Goal: Task Accomplishment & Management: Manage account settings

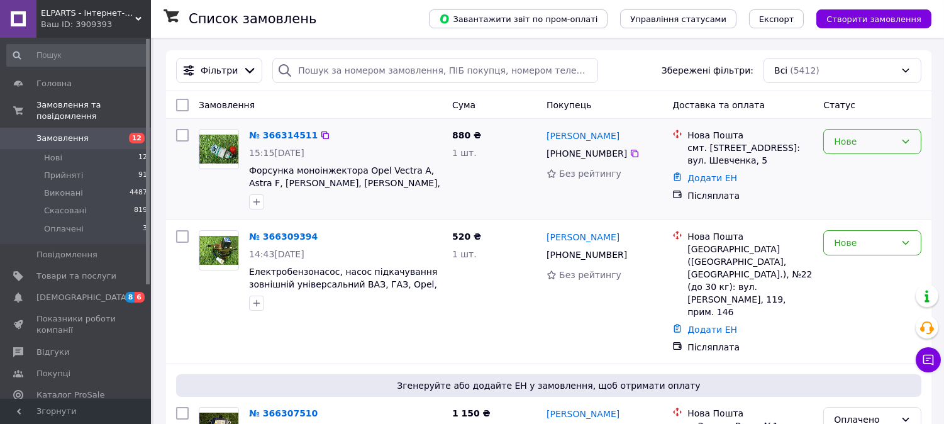
click at [852, 139] on div "Нове" at bounding box center [865, 142] width 62 height 14
click at [851, 208] on li "Скасовано" at bounding box center [872, 215] width 97 height 23
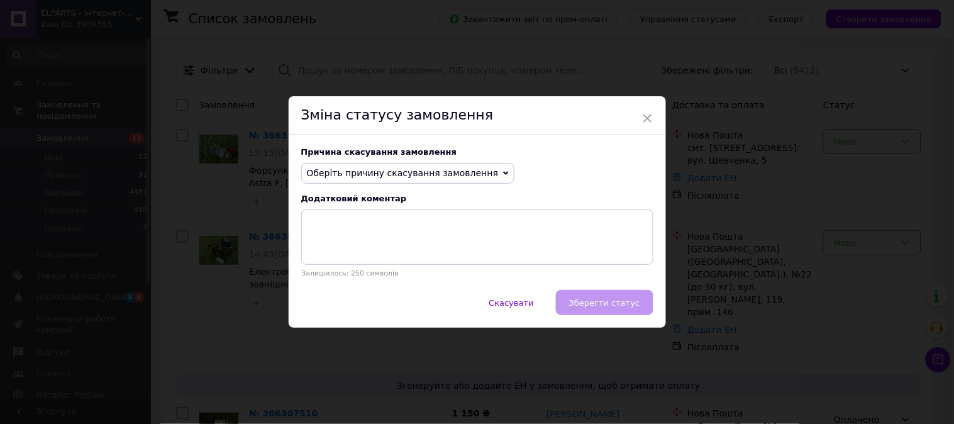
click at [399, 173] on span "Оберіть причину скасування замовлення" at bounding box center [403, 173] width 192 height 10
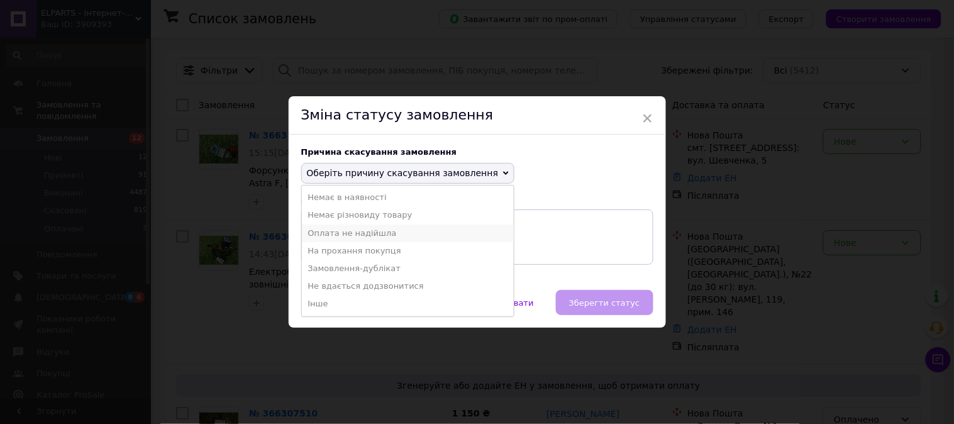
click at [356, 237] on li "Оплата не надійшла" at bounding box center [408, 233] width 212 height 18
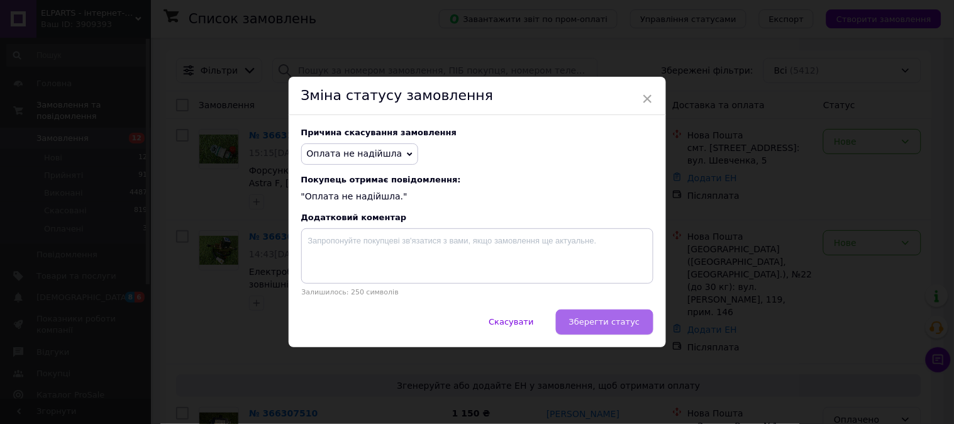
click at [607, 324] on span "Зберегти статус" at bounding box center [604, 321] width 71 height 9
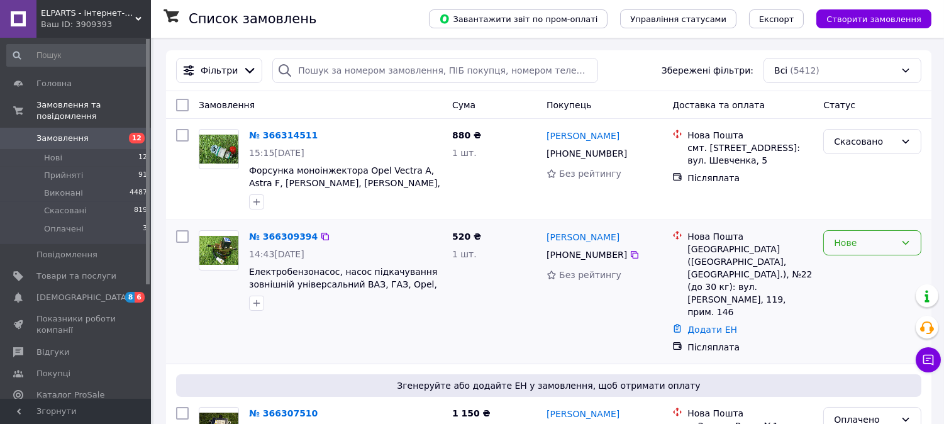
click at [861, 241] on div "Нове" at bounding box center [865, 243] width 62 height 14
drag, startPoint x: 850, startPoint y: 265, endPoint x: 820, endPoint y: 246, distance: 35.1
click at [851, 265] on li "Прийнято" at bounding box center [872, 271] width 97 height 23
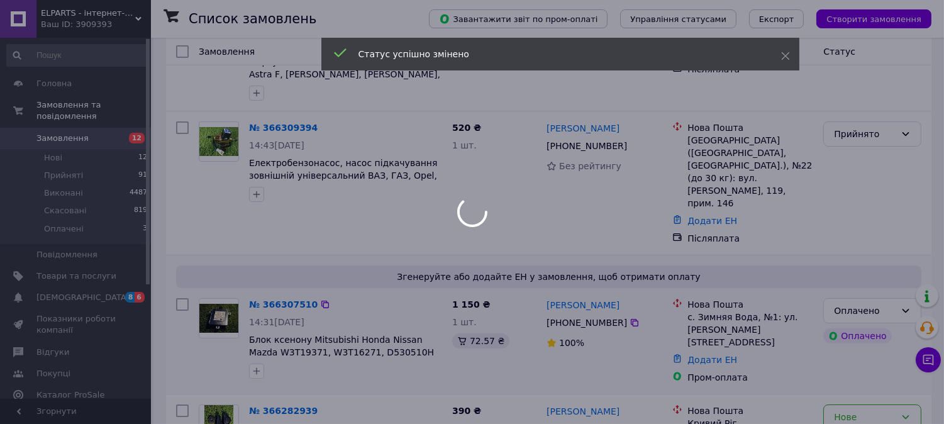
scroll to position [209, 0]
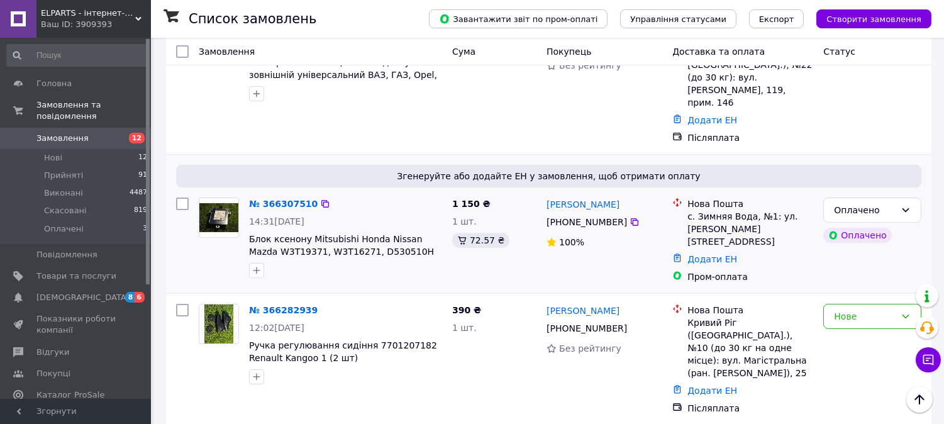
click at [605, 231] on div "[PERSON_NAME] [PHONE_NUMBER]%" at bounding box center [604, 240] width 126 height 96
click at [862, 203] on div "Оплачено" at bounding box center [865, 210] width 62 height 14
click at [852, 212] on li "Прийнято" at bounding box center [872, 212] width 97 height 23
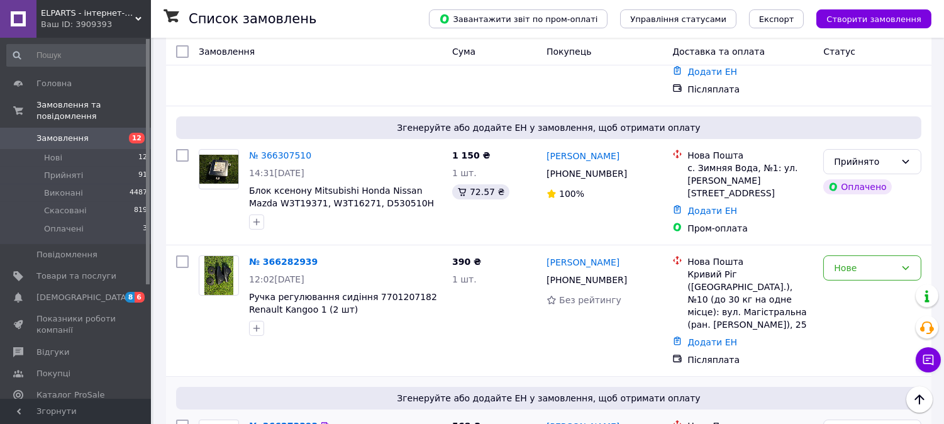
scroll to position [279, 0]
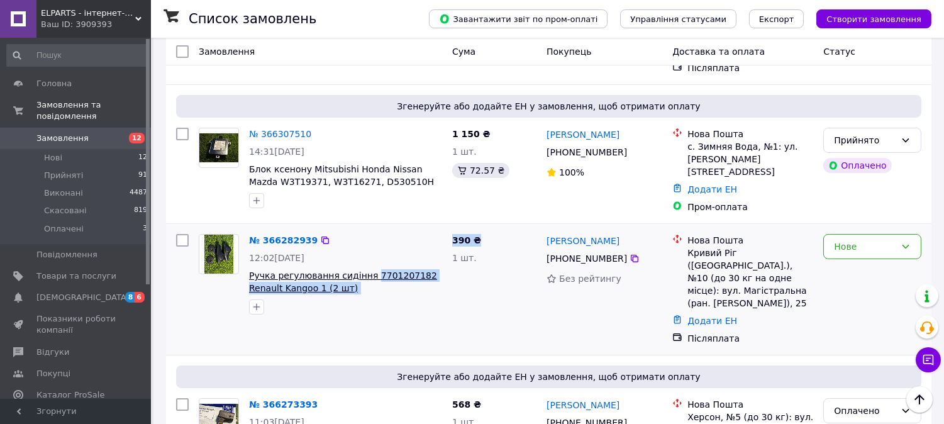
drag, startPoint x: 448, startPoint y: 243, endPoint x: 362, endPoint y: 243, distance: 86.1
click at [362, 243] on div "№ 366282939 12:02[DATE] Ручка регулювання сидіння 7701207182 Renault Kangoo 1 (…" at bounding box center [548, 289] width 755 height 121
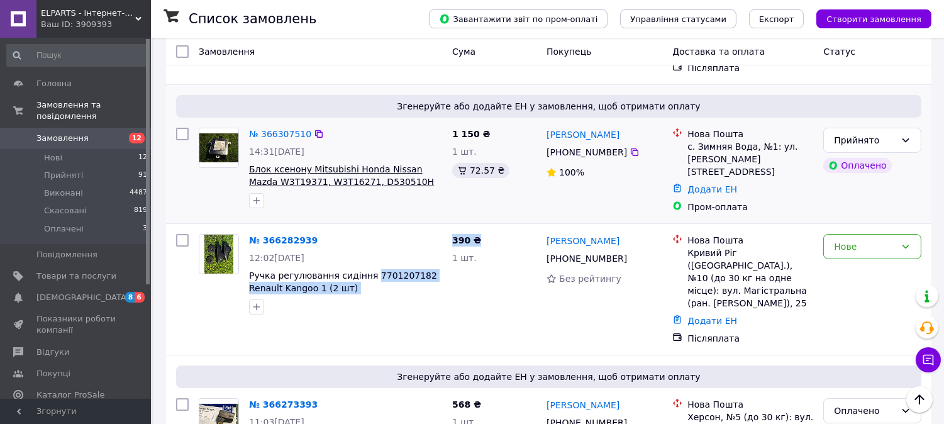
copy div "7701207182 Renault Kangoo 1 (2 шт) 390 ₴"
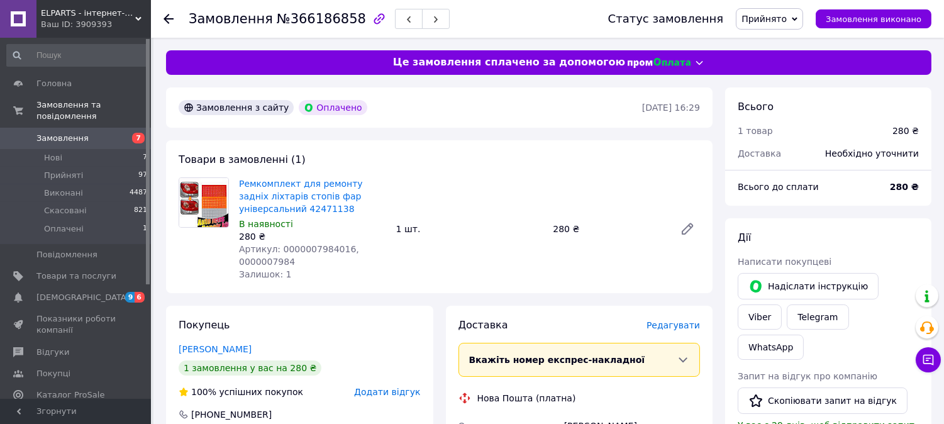
click at [68, 133] on span "Замовлення" at bounding box center [62, 138] width 52 height 11
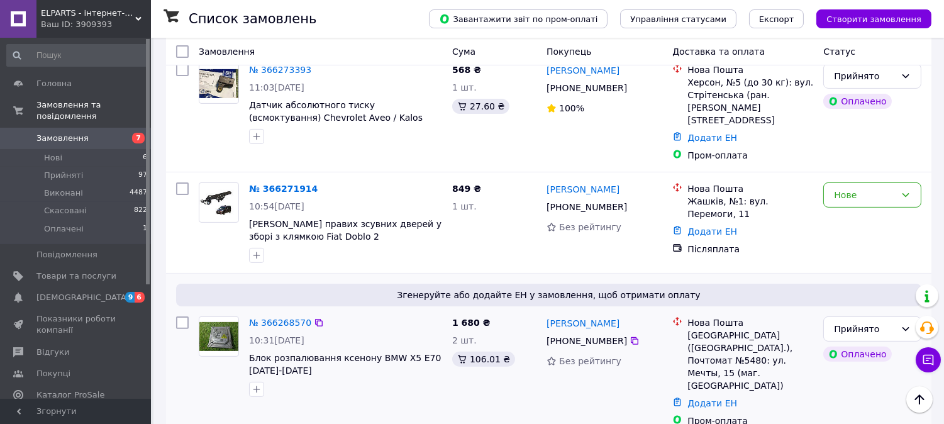
scroll to position [768, 0]
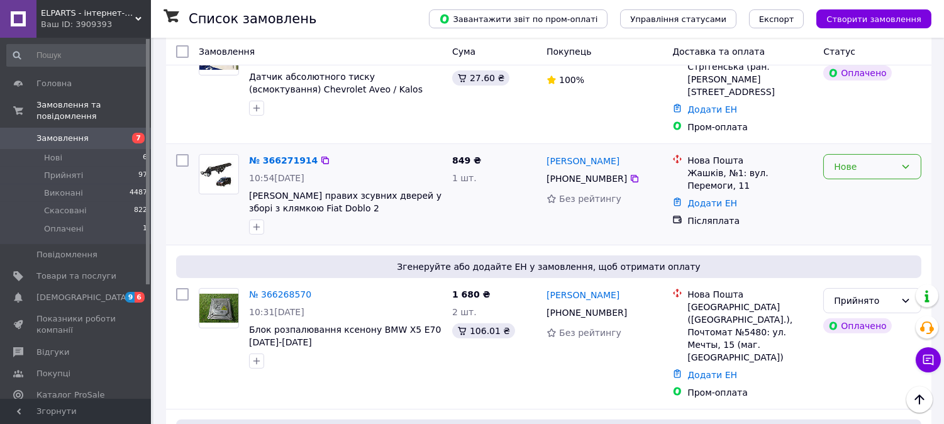
click at [839, 160] on div "Нове" at bounding box center [865, 167] width 62 height 14
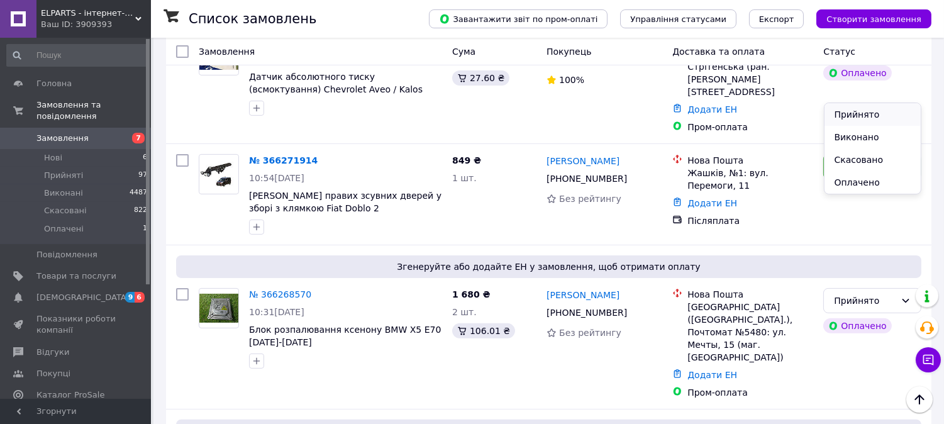
click at [840, 114] on li "Прийнято" at bounding box center [872, 114] width 97 height 23
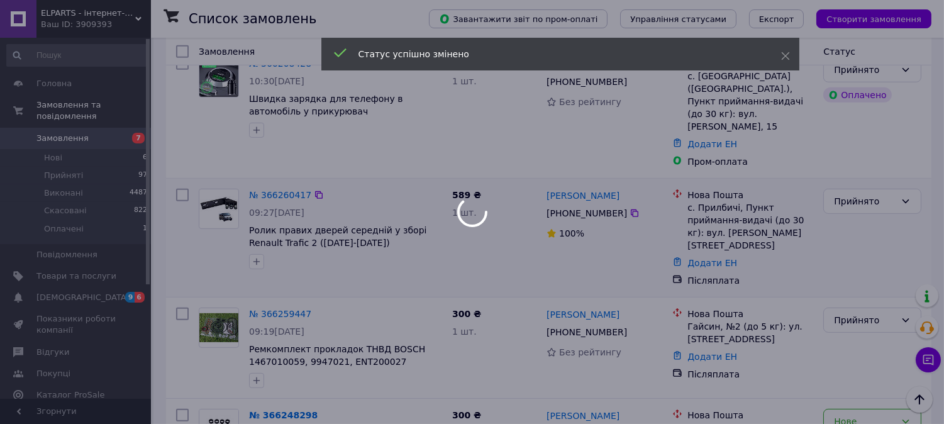
scroll to position [1327, 0]
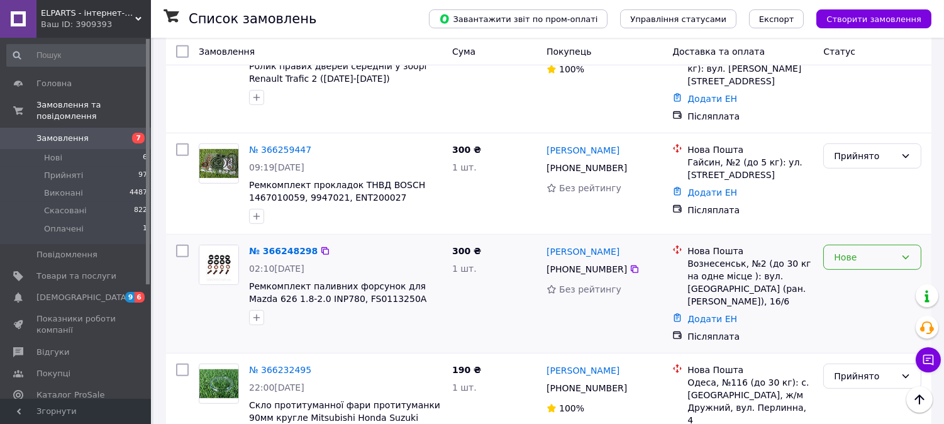
click at [855, 250] on div "Нове" at bounding box center [865, 257] width 62 height 14
click at [862, 199] on li "Скасовано" at bounding box center [872, 200] width 97 height 23
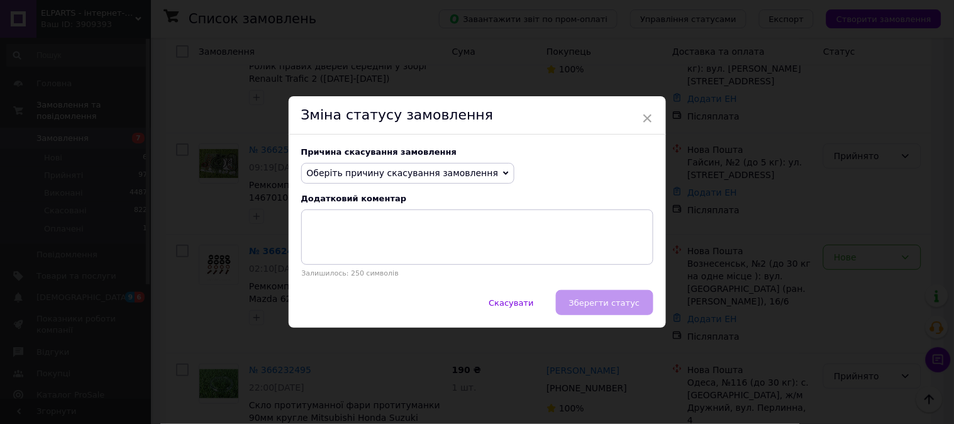
click at [416, 170] on span "Оберіть причину скасування замовлення" at bounding box center [403, 173] width 192 height 10
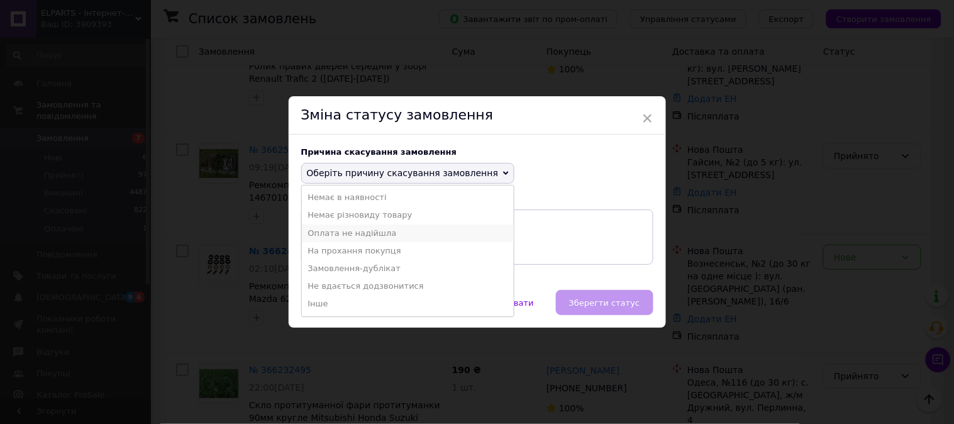
click at [371, 231] on li "Оплата не надійшла" at bounding box center [408, 233] width 212 height 18
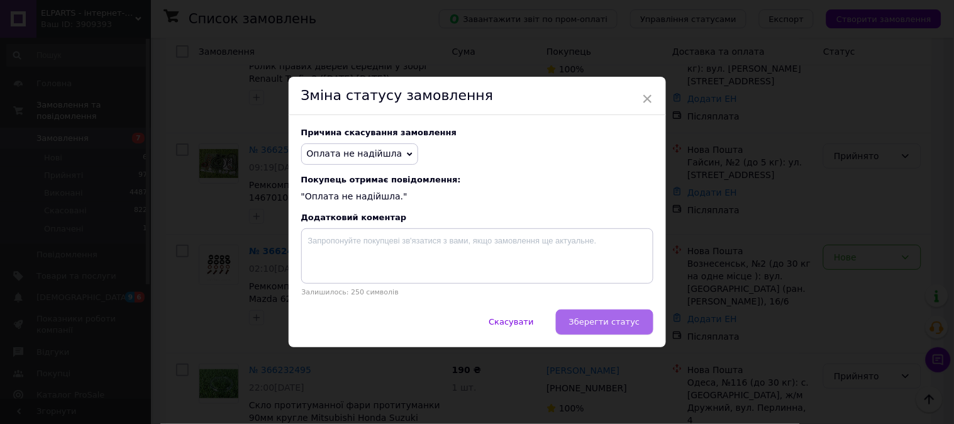
click at [625, 325] on span "Зберегти статус" at bounding box center [604, 321] width 71 height 9
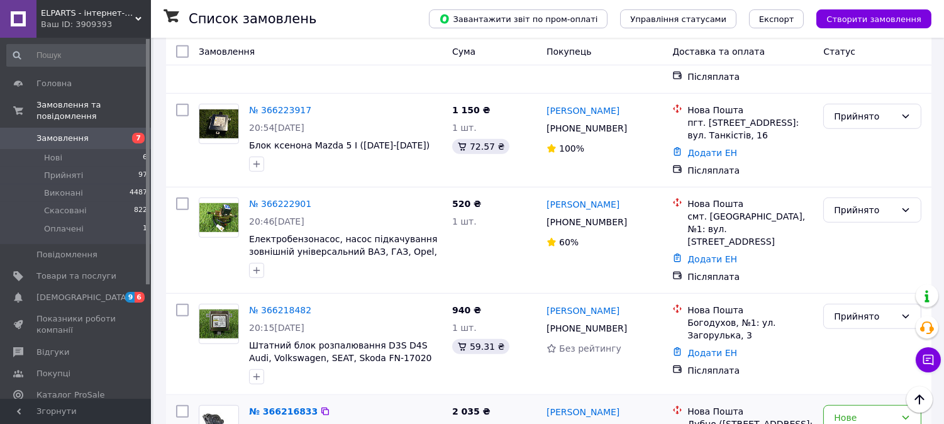
scroll to position [1886, 0]
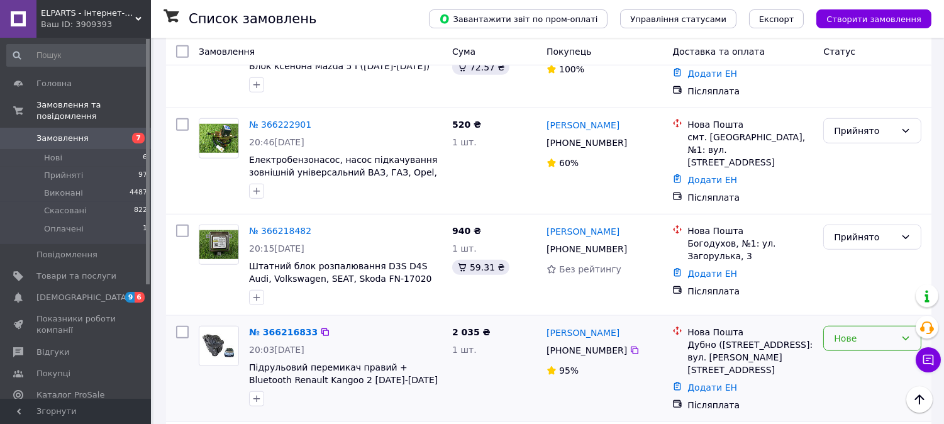
click at [868, 331] on div "Нове" at bounding box center [865, 338] width 62 height 14
click at [869, 203] on li "Прийнято" at bounding box center [872, 206] width 97 height 23
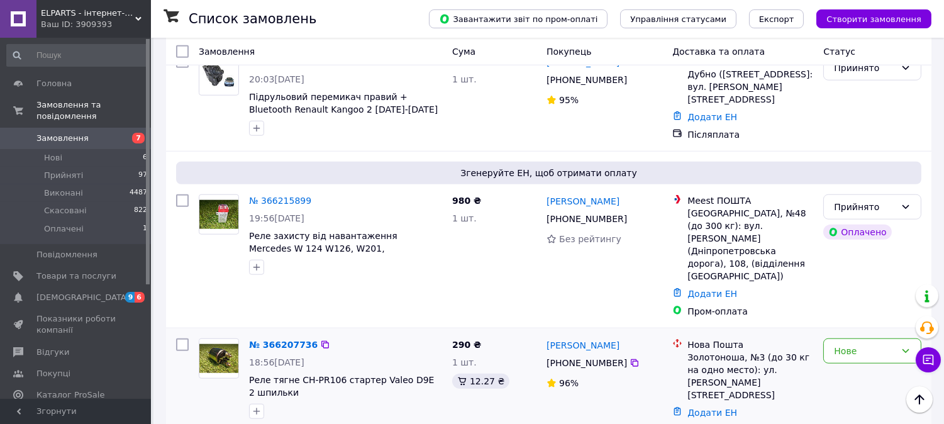
scroll to position [2165, 0]
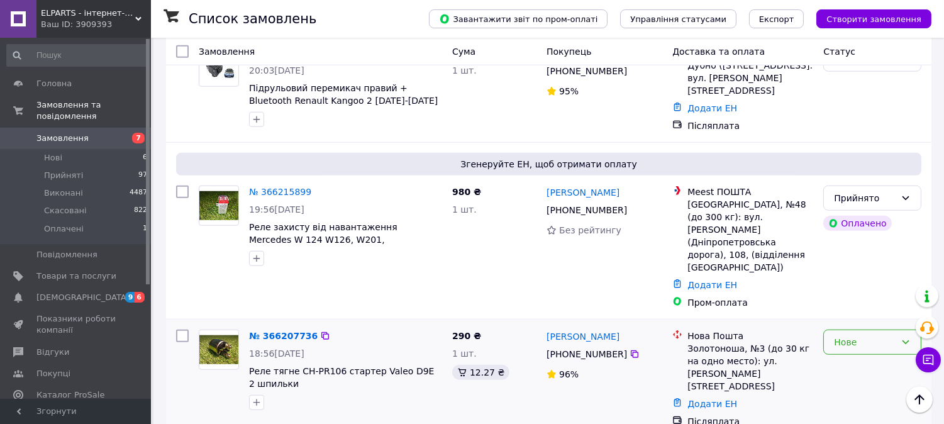
click at [883, 335] on div "Нове" at bounding box center [865, 342] width 62 height 14
click at [870, 199] on li "Виконано" at bounding box center [872, 207] width 97 height 23
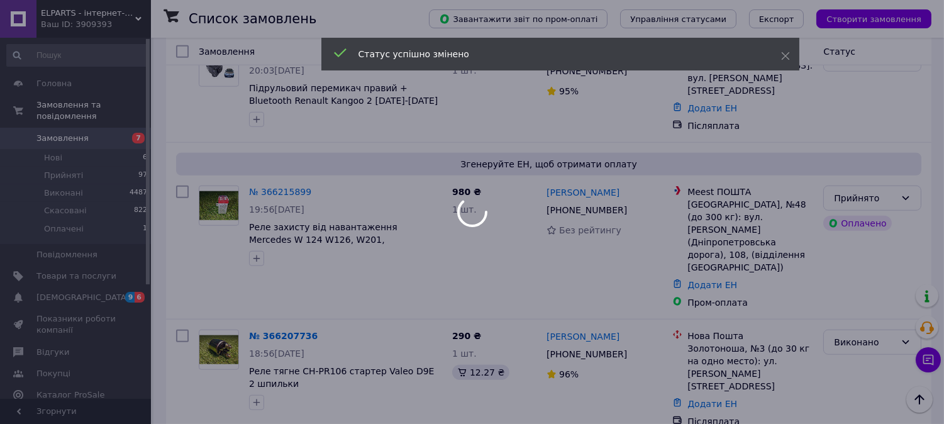
click at [874, 154] on div at bounding box center [472, 212] width 944 height 424
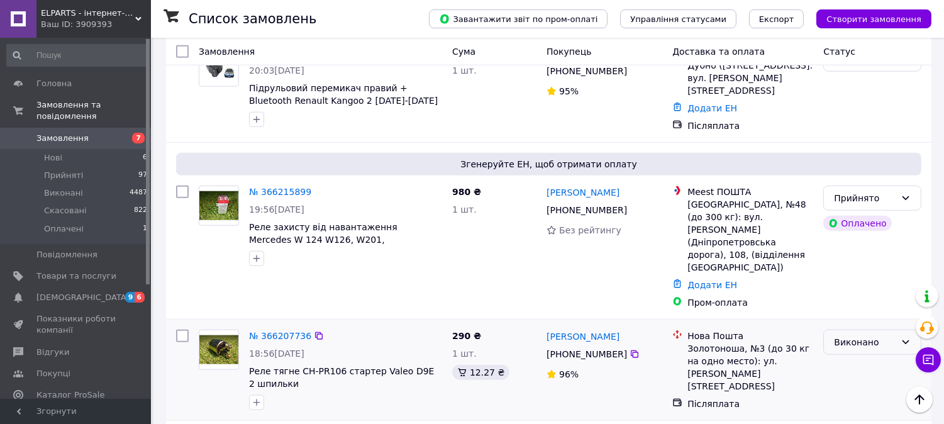
click at [899, 329] on div "Виконано" at bounding box center [872, 341] width 98 height 25
click at [879, 185] on li "Прийнято" at bounding box center [872, 184] width 97 height 23
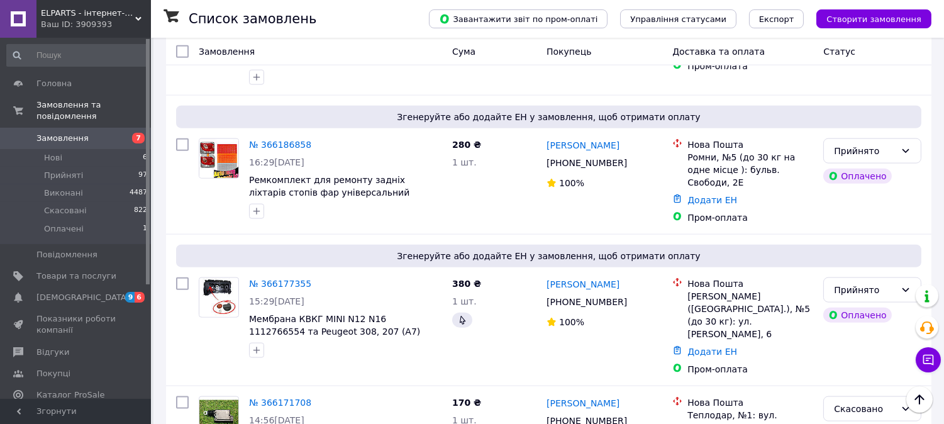
scroll to position [2794, 0]
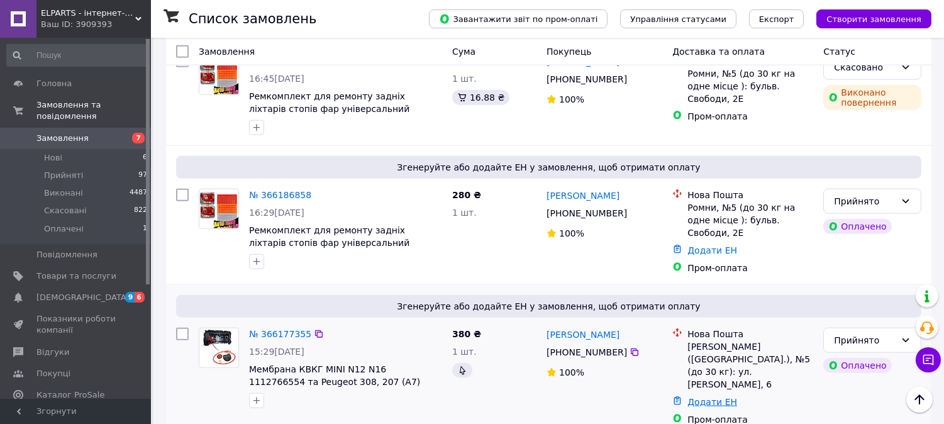
click at [713, 397] on link "Додати ЕН" at bounding box center [712, 402] width 50 height 10
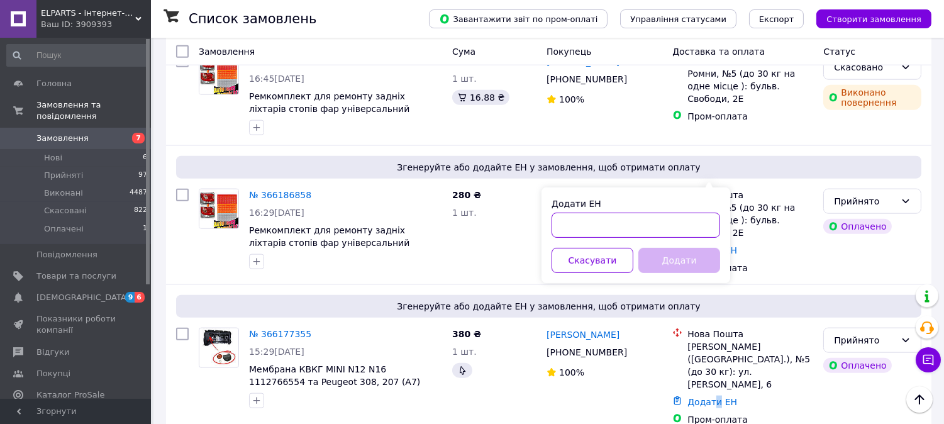
click at [649, 234] on input "Додати ЕН" at bounding box center [635, 224] width 168 height 25
paste input "20451269136019"
type input "20451269136019"
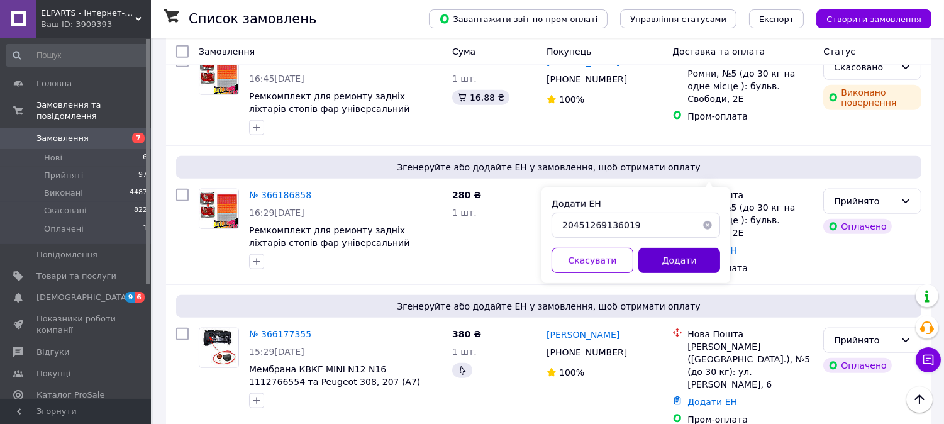
click at [678, 259] on button "Додати" at bounding box center [679, 260] width 82 height 25
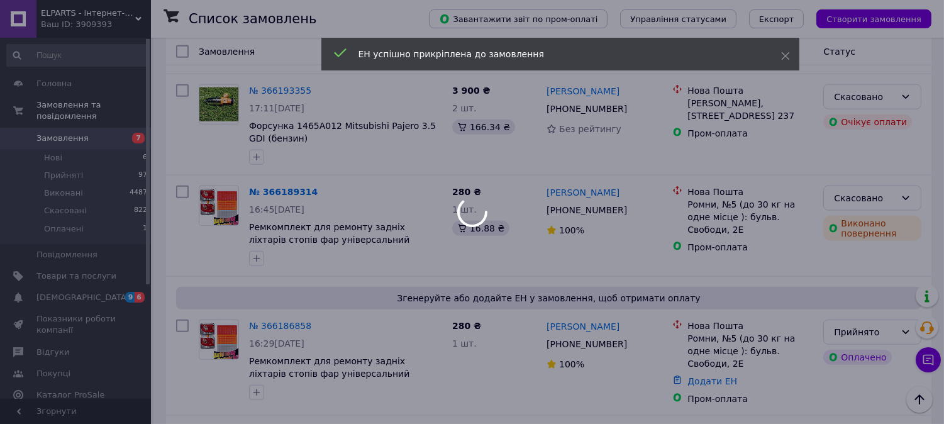
scroll to position [2654, 0]
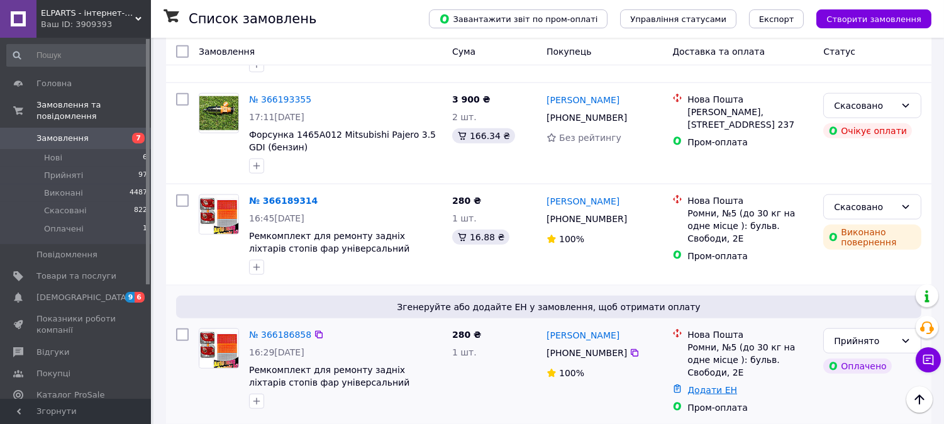
click at [719, 385] on link "Додати ЕН" at bounding box center [712, 390] width 50 height 10
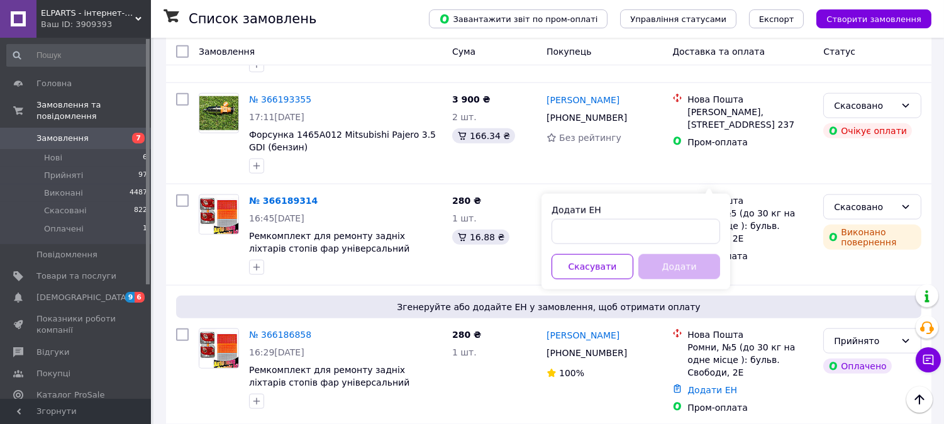
drag, startPoint x: 694, startPoint y: 212, endPoint x: 688, endPoint y: 223, distance: 11.9
click at [693, 215] on div "Додати ЕН" at bounding box center [635, 210] width 168 height 13
click at [682, 228] on input "Додати ЕН" at bounding box center [635, 231] width 168 height 25
paste input "20451269136385"
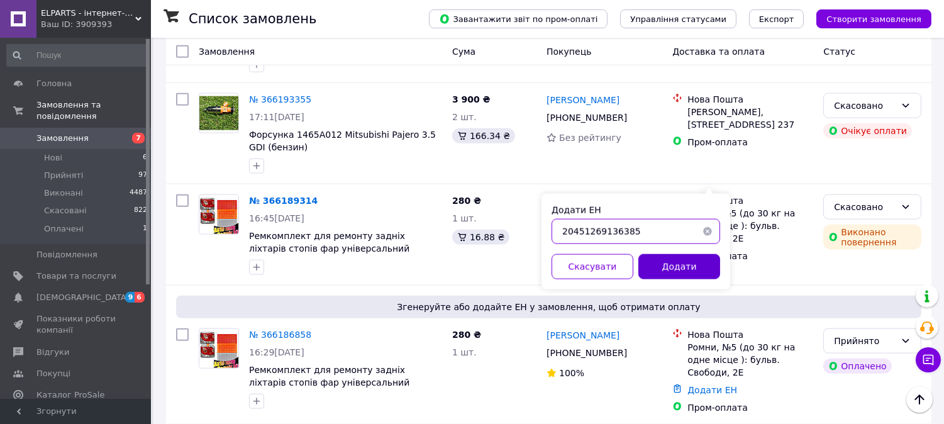
type input "20451269136385"
click at [675, 269] on button "Додати" at bounding box center [679, 266] width 82 height 25
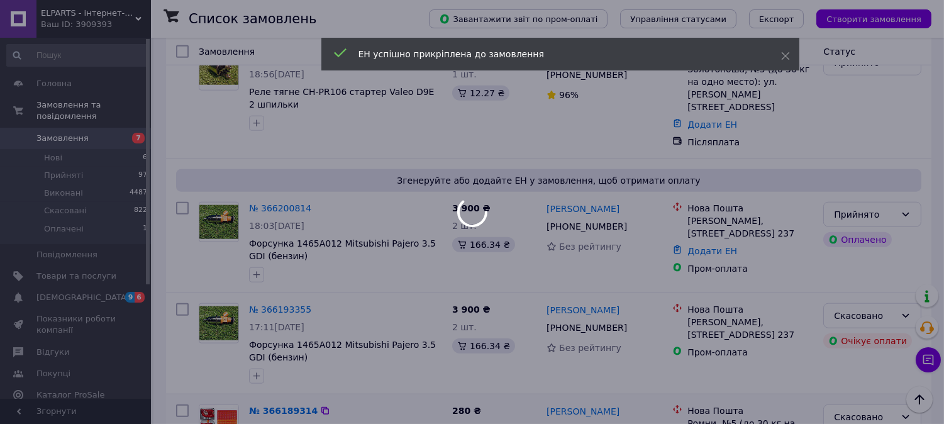
scroll to position [2374, 0]
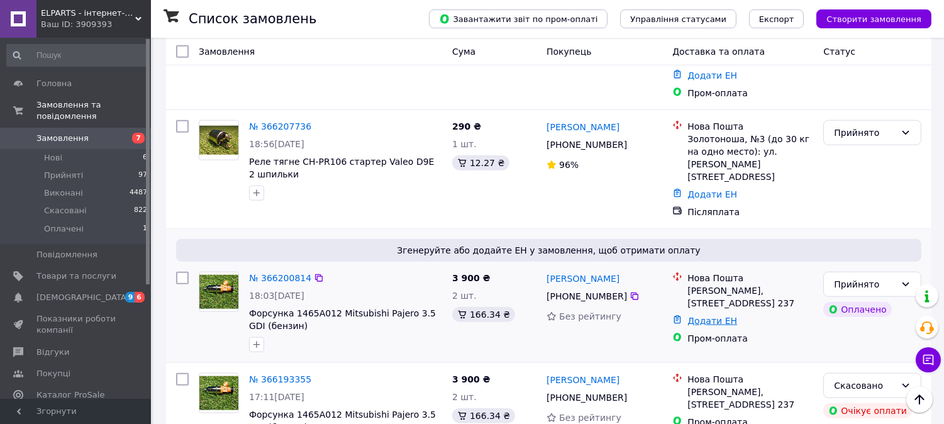
click at [717, 316] on link "Додати ЕН" at bounding box center [712, 321] width 50 height 10
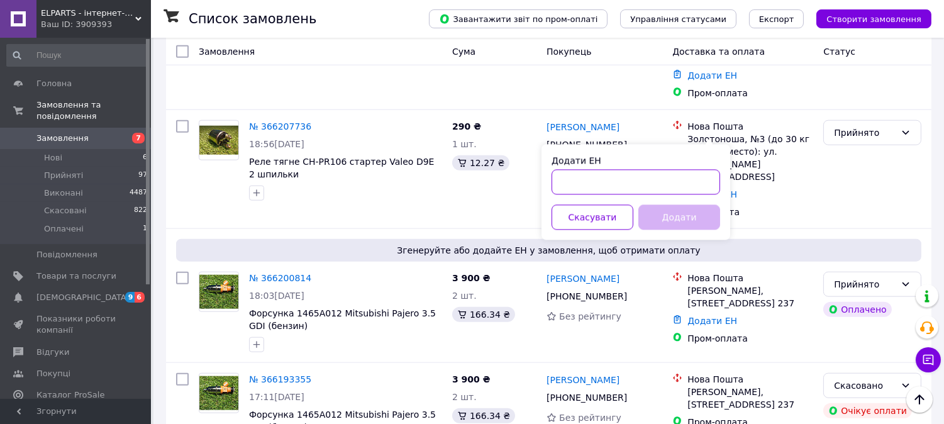
click at [656, 180] on input "Додати ЕН" at bounding box center [635, 182] width 168 height 25
paste input "20451269142745"
type input "20451269142745"
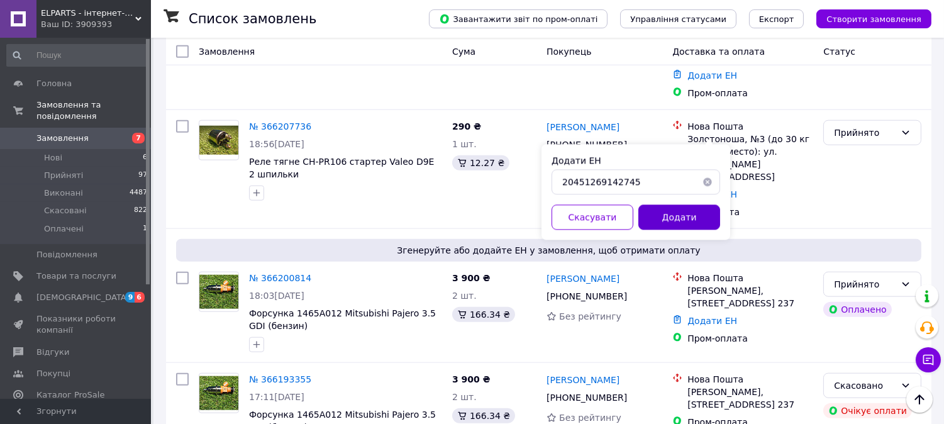
click at [681, 216] on button "Додати" at bounding box center [679, 217] width 82 height 25
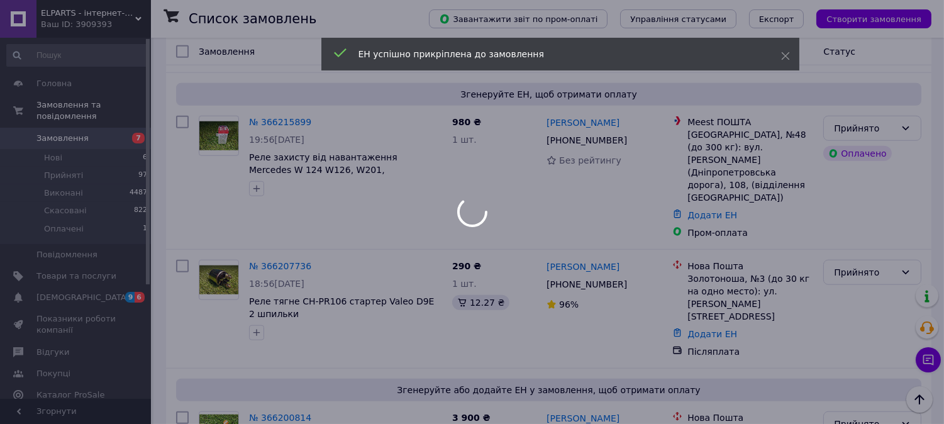
scroll to position [2165, 0]
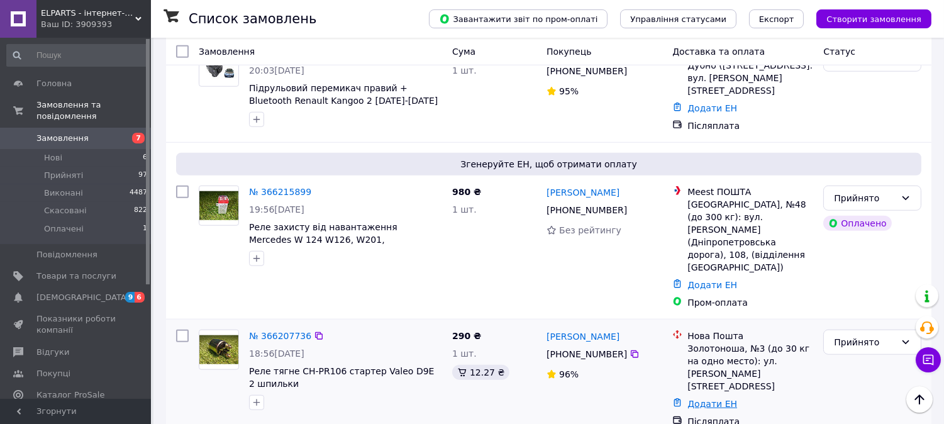
click at [717, 399] on link "Додати ЕН" at bounding box center [712, 404] width 50 height 10
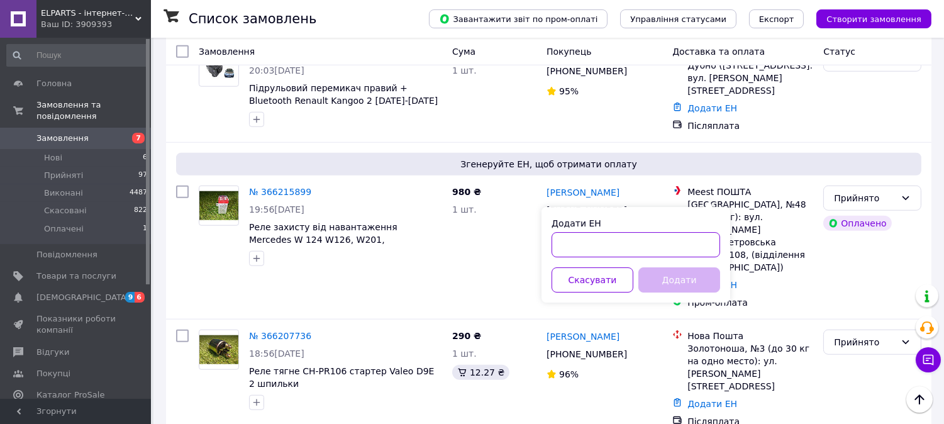
click at [676, 247] on input "Додати ЕН" at bounding box center [635, 244] width 168 height 25
paste input "20451269144998"
type input "20451269144998"
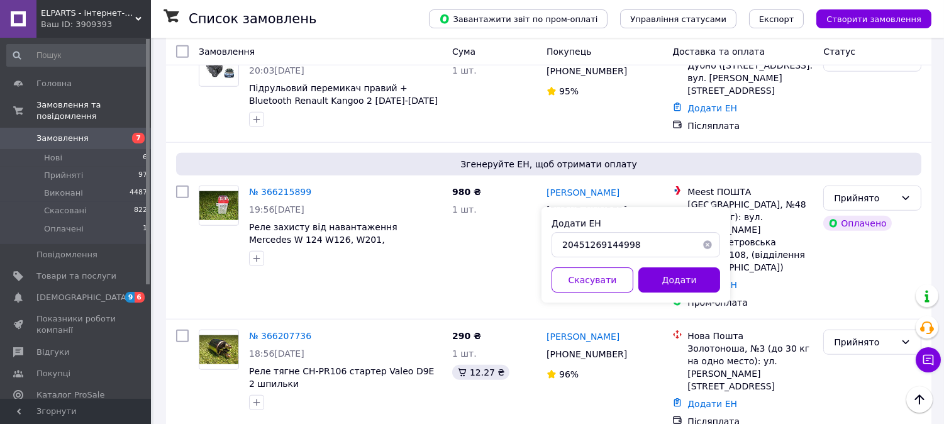
click at [680, 274] on button "Додати" at bounding box center [679, 279] width 82 height 25
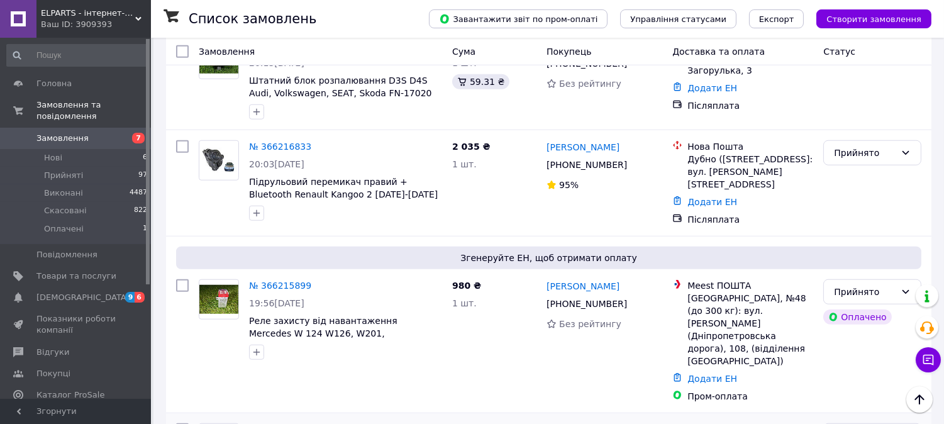
scroll to position [2025, 0]
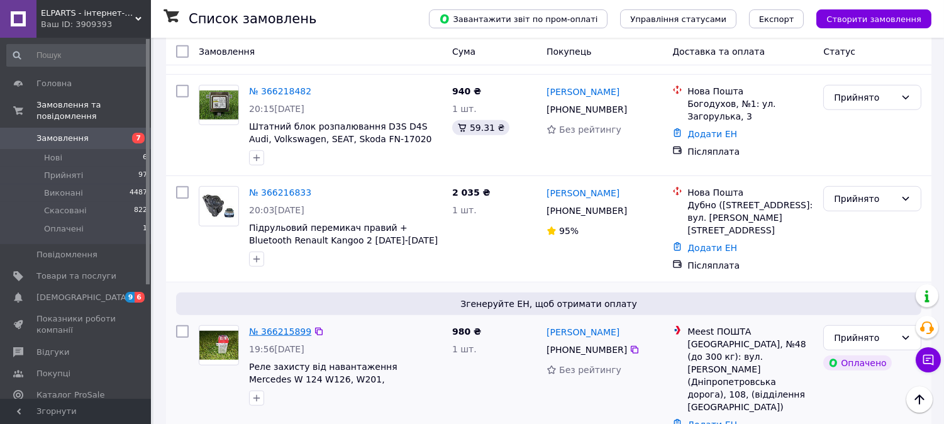
click at [272, 326] on link "№ 366215899" at bounding box center [280, 331] width 62 height 10
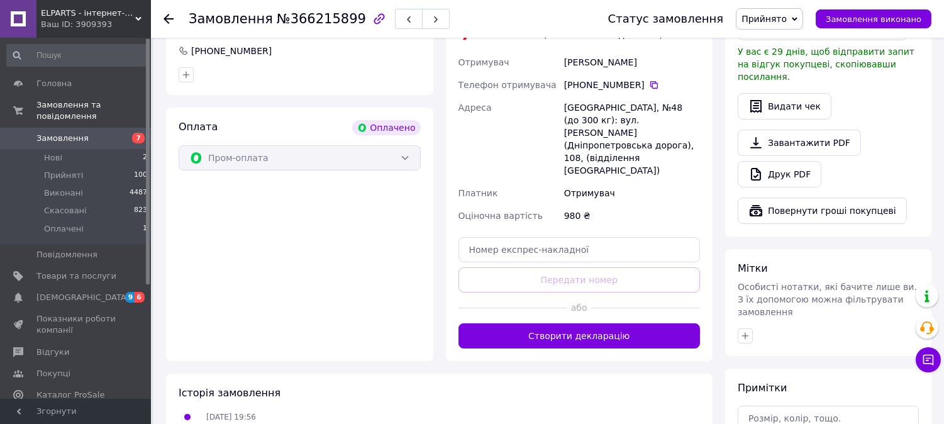
scroll to position [383, 0]
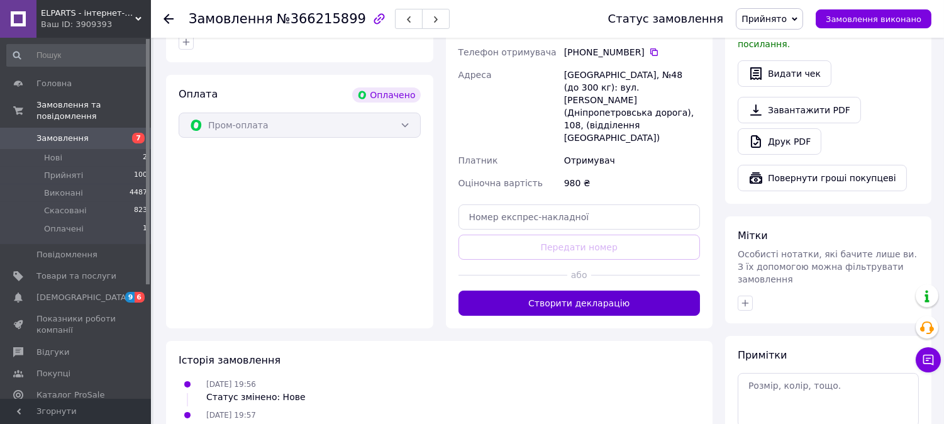
click at [586, 290] on button "Створити декларацію" at bounding box center [579, 302] width 242 height 25
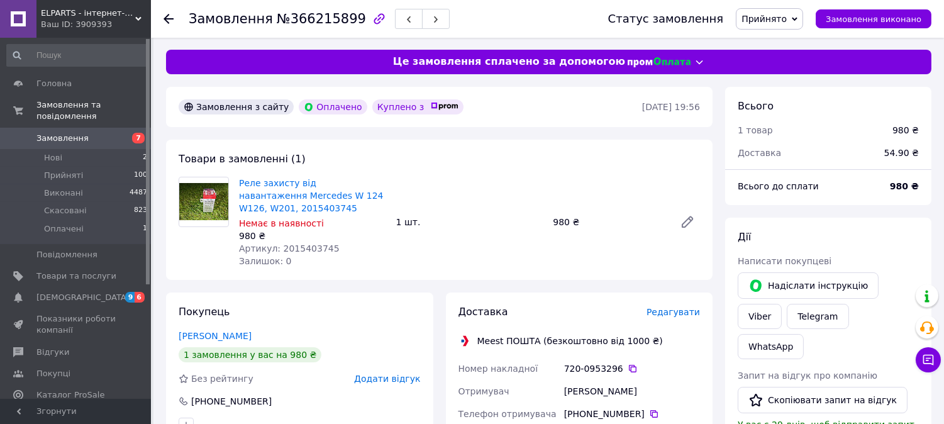
scroll to position [0, 0]
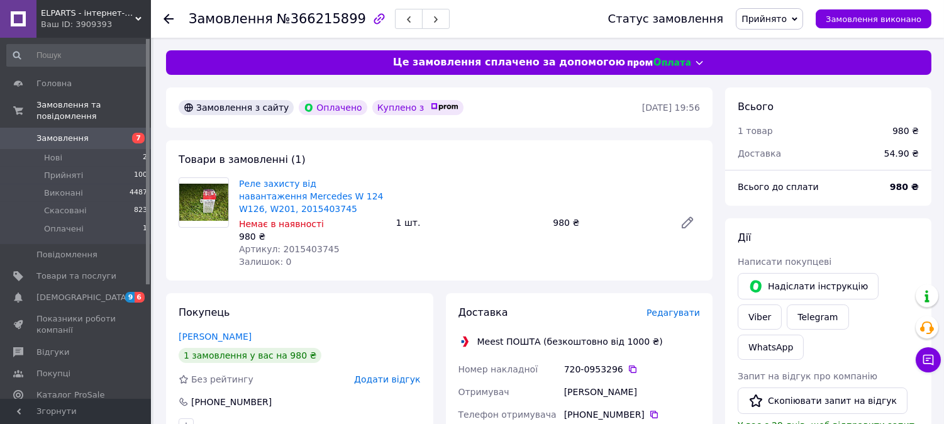
click at [79, 133] on span "Замовлення" at bounding box center [62, 138] width 52 height 11
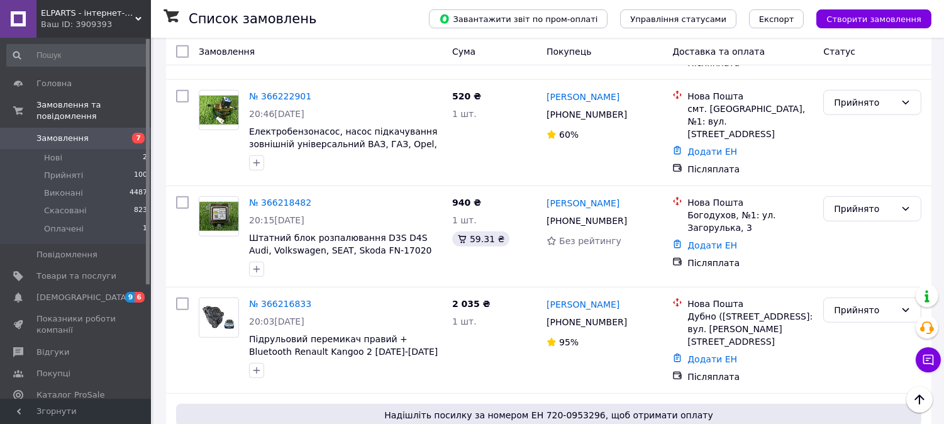
scroll to position [1886, 0]
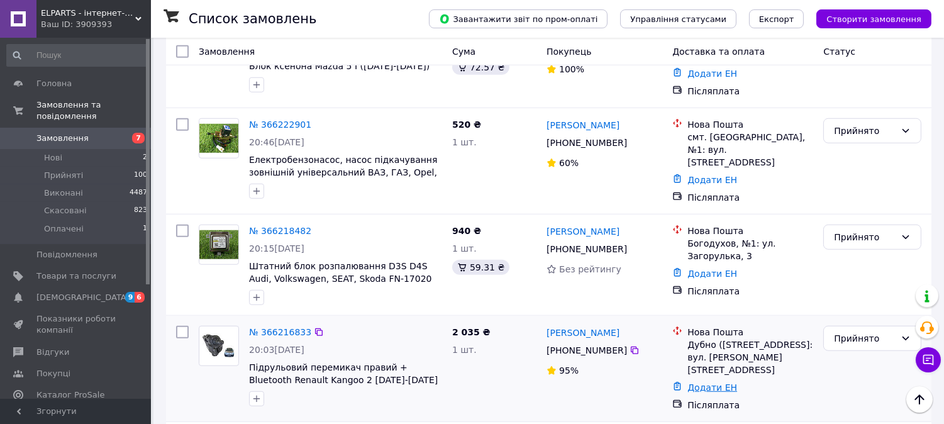
click at [704, 382] on link "Додати ЕН" at bounding box center [712, 387] width 50 height 10
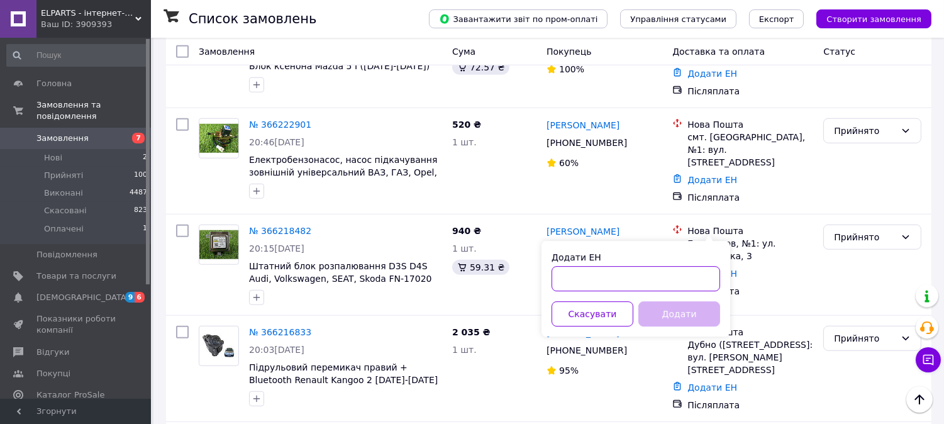
click at [680, 278] on input "Додати ЕН" at bounding box center [635, 278] width 168 height 25
paste input "20451269148583"
type input "20451269148583"
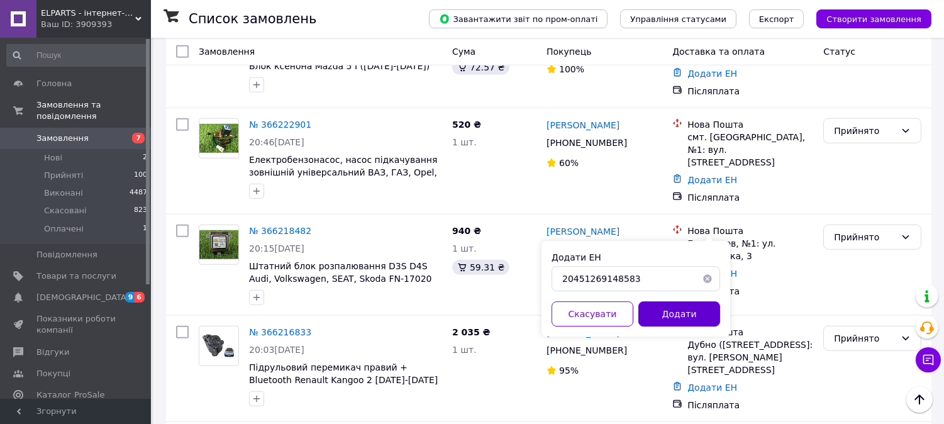
click at [685, 317] on button "Додати" at bounding box center [679, 313] width 82 height 25
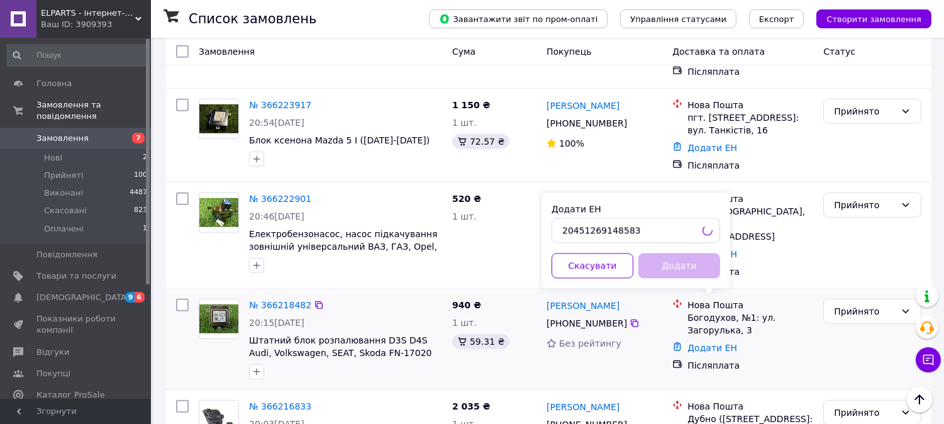
scroll to position [1746, 0]
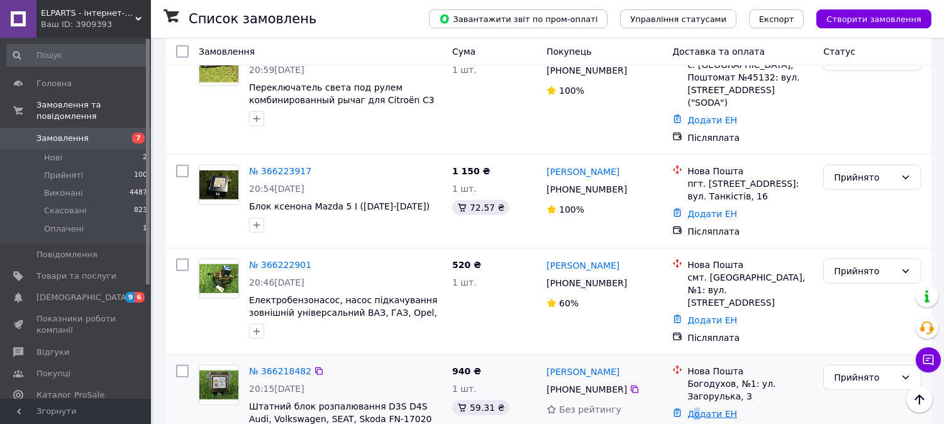
click at [698, 409] on link "Додати ЕН" at bounding box center [712, 414] width 50 height 10
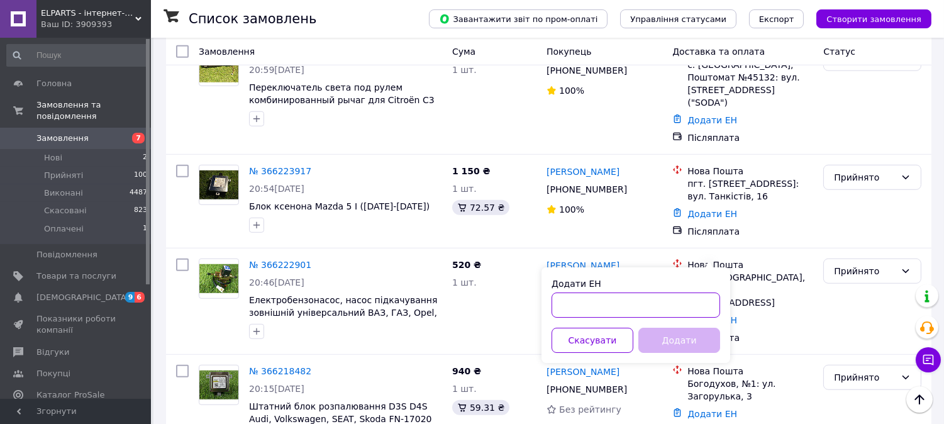
drag, startPoint x: 688, startPoint y: 297, endPoint x: 683, endPoint y: 304, distance: 8.6
click at [688, 299] on input "Додати ЕН" at bounding box center [635, 304] width 168 height 25
paste input "20451269149099"
type input "20451269149099"
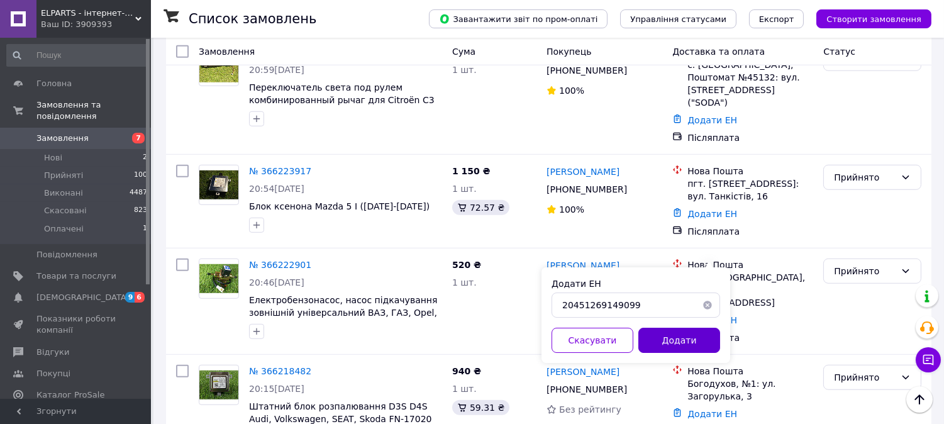
click at [688, 346] on button "Додати" at bounding box center [679, 340] width 82 height 25
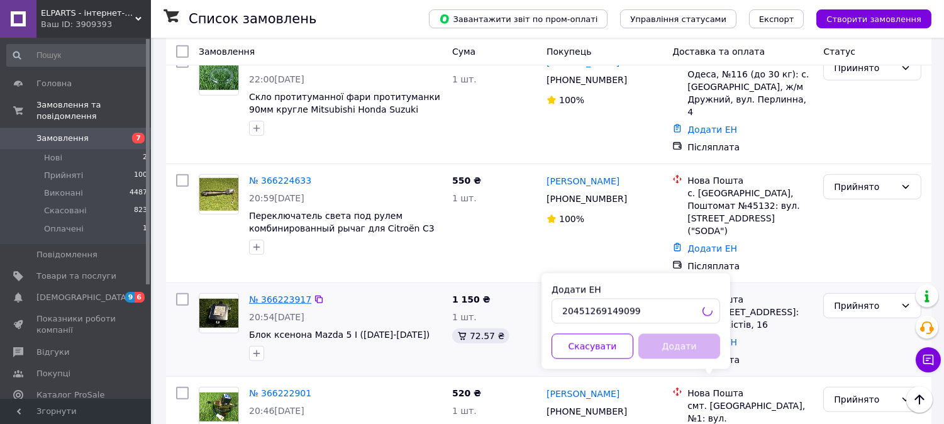
scroll to position [1606, 0]
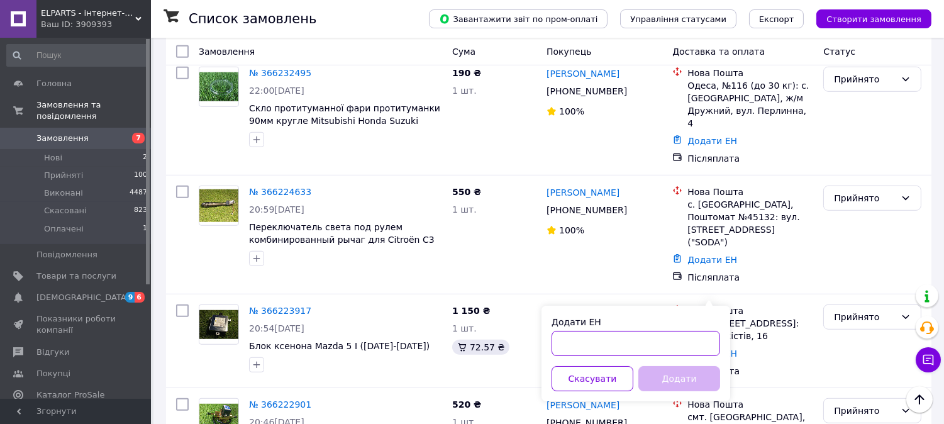
click at [680, 338] on input "Додати ЕН" at bounding box center [635, 343] width 168 height 25
paste input "20451269149411"
type input "20451269149411"
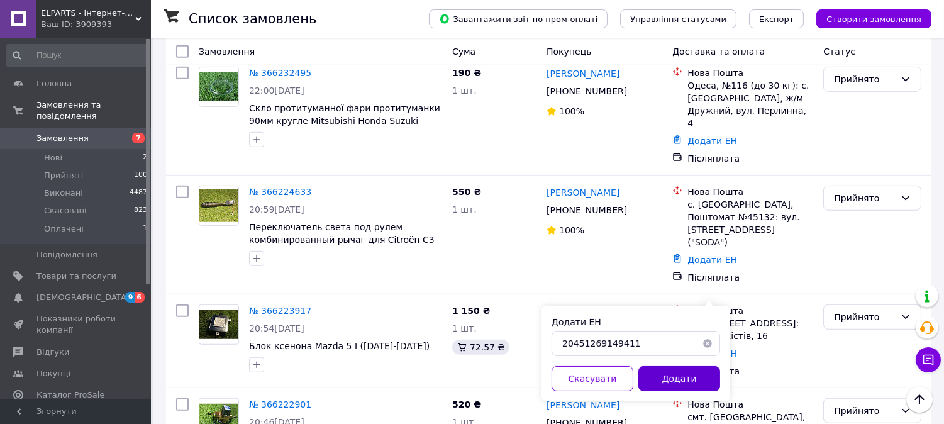
click at [670, 371] on button "Додати" at bounding box center [679, 378] width 82 height 25
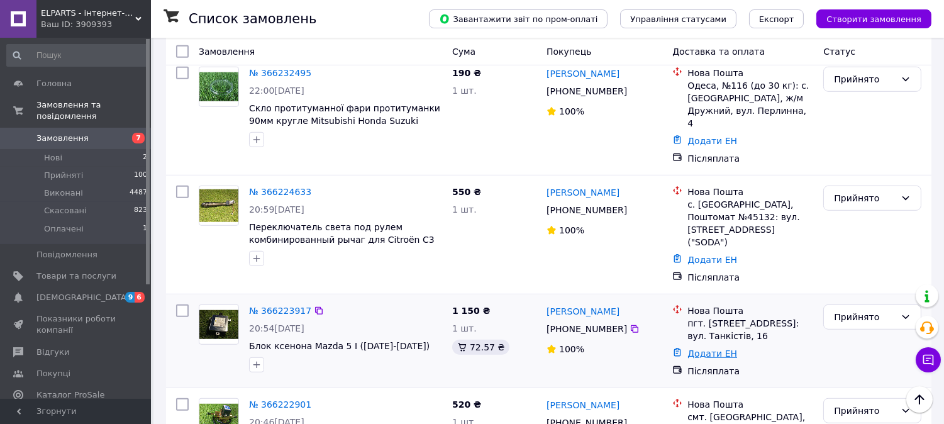
click at [714, 348] on link "Додати ЕН" at bounding box center [712, 353] width 50 height 10
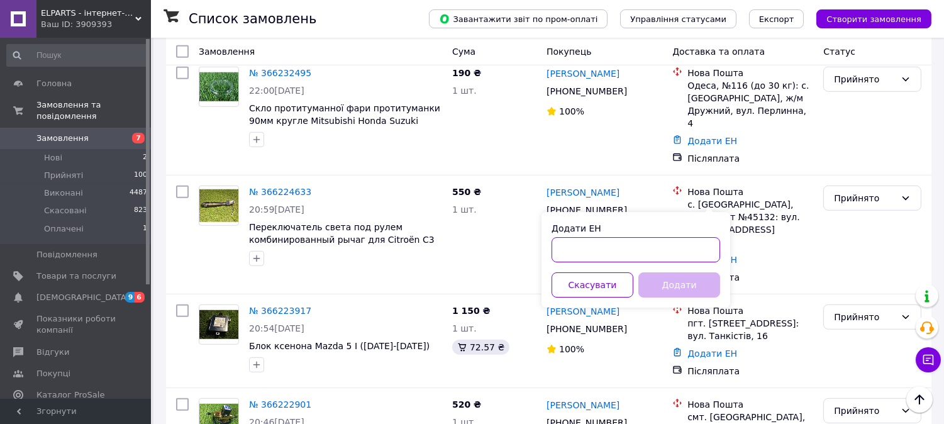
click at [696, 253] on input "Додати ЕН" at bounding box center [635, 249] width 168 height 25
paste input "20451269149916"
type input "20451269149916"
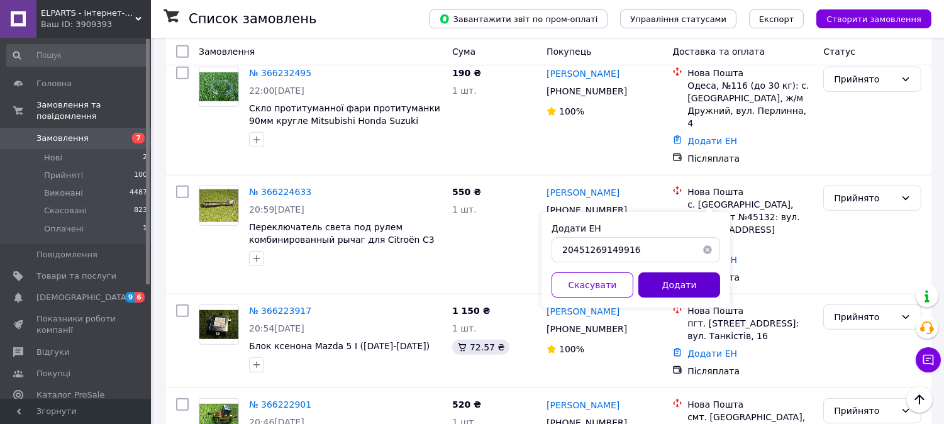
click at [700, 290] on button "Додати" at bounding box center [679, 284] width 82 height 25
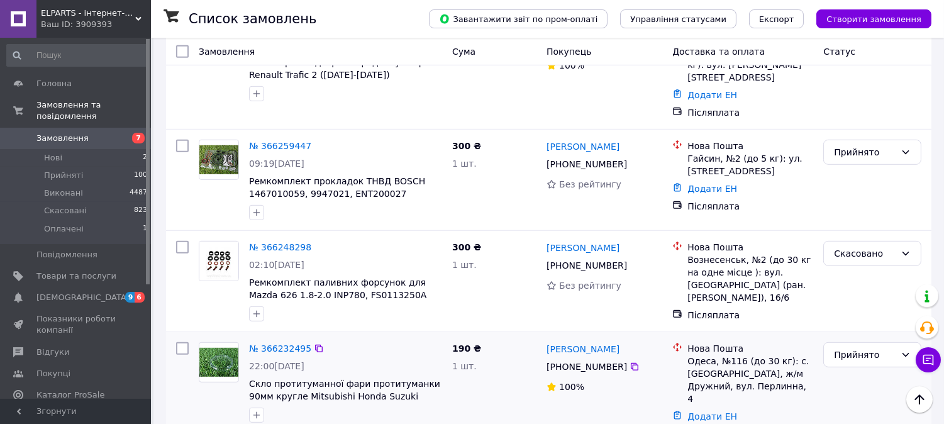
scroll to position [1397, 0]
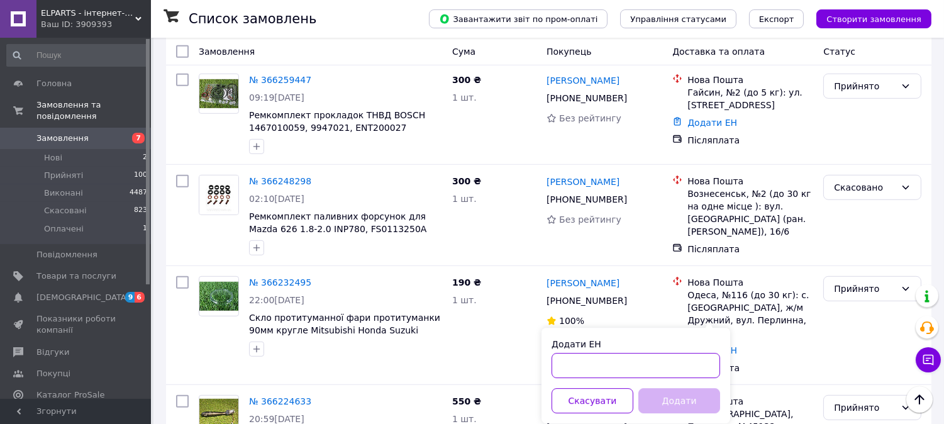
click at [692, 357] on input "Додати ЕН" at bounding box center [635, 365] width 168 height 25
paste input "20451269150274"
type input "20451269150274"
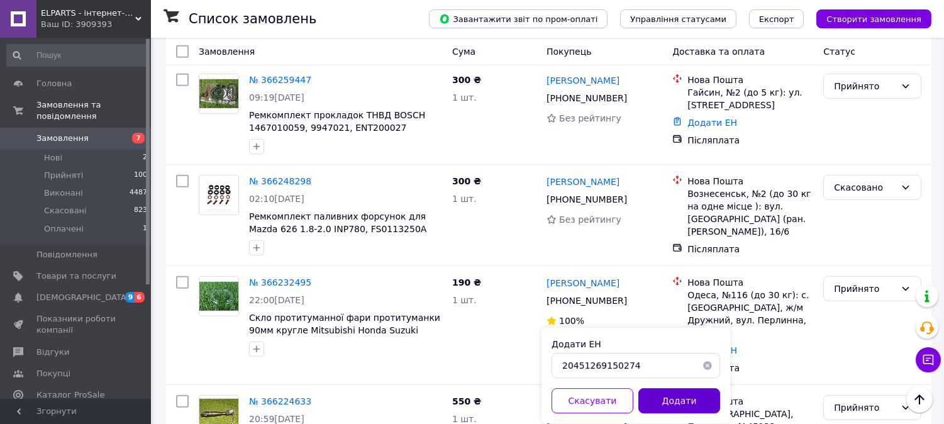
click at [693, 400] on button "Додати" at bounding box center [679, 400] width 82 height 25
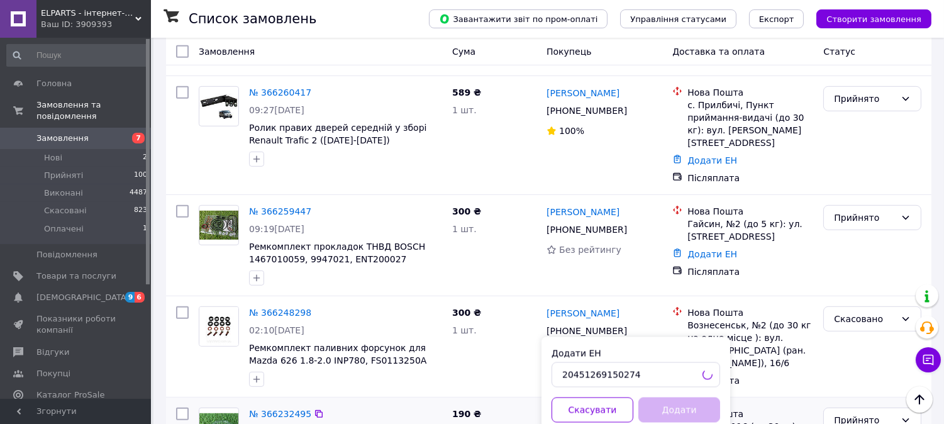
scroll to position [1257, 0]
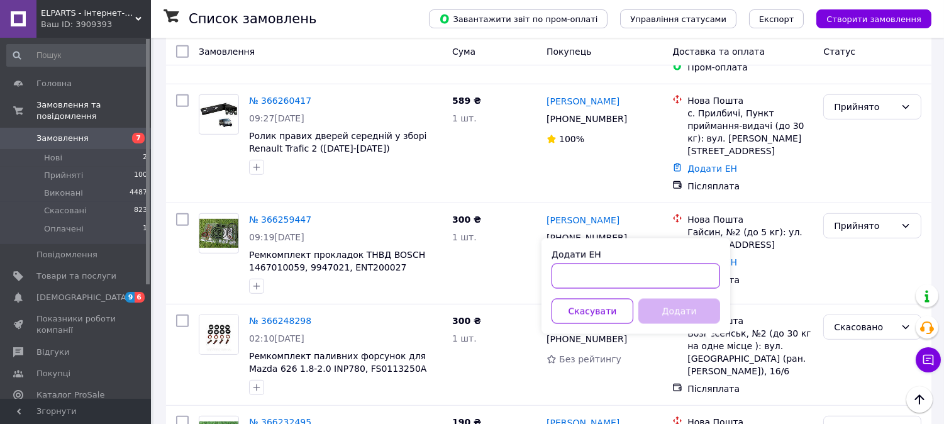
click at [656, 277] on input "Додати ЕН" at bounding box center [635, 275] width 168 height 25
paste input "20451269150649"
type input "20451269150649"
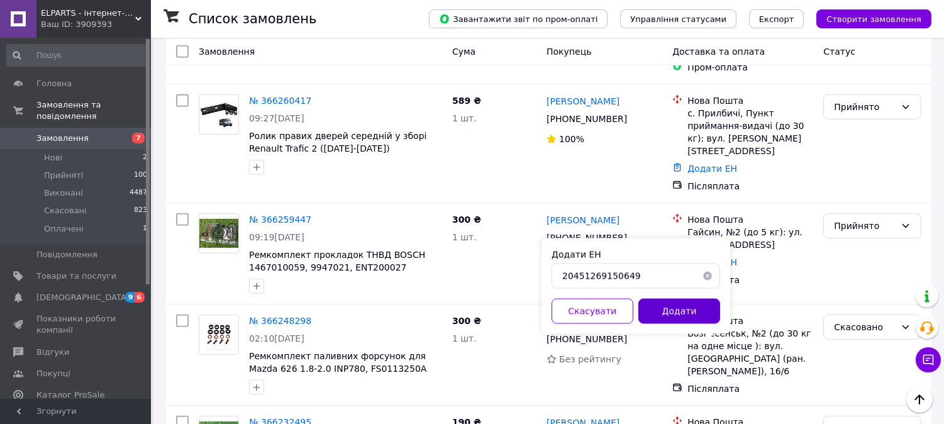
click at [670, 308] on button "Додати" at bounding box center [679, 311] width 82 height 25
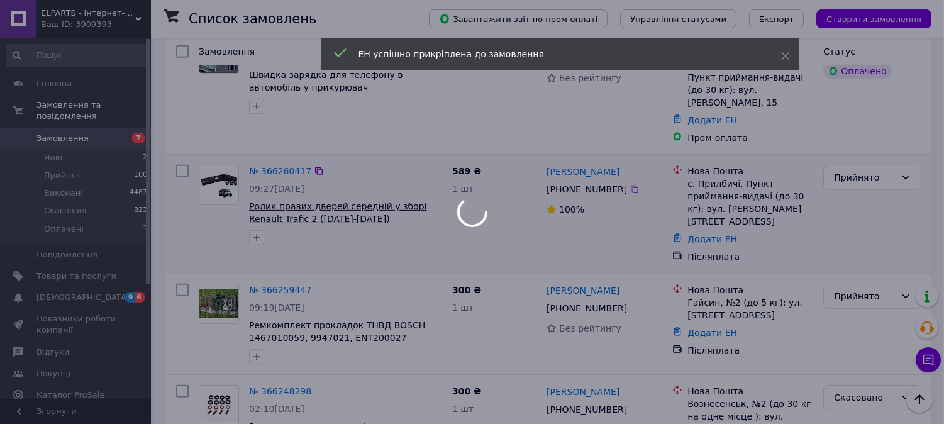
scroll to position [1117, 0]
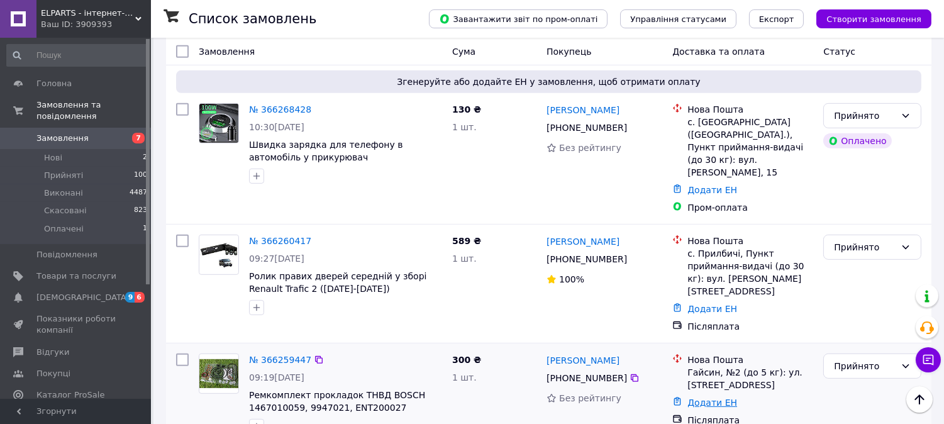
click at [691, 397] on link "Додати ЕН" at bounding box center [712, 402] width 50 height 10
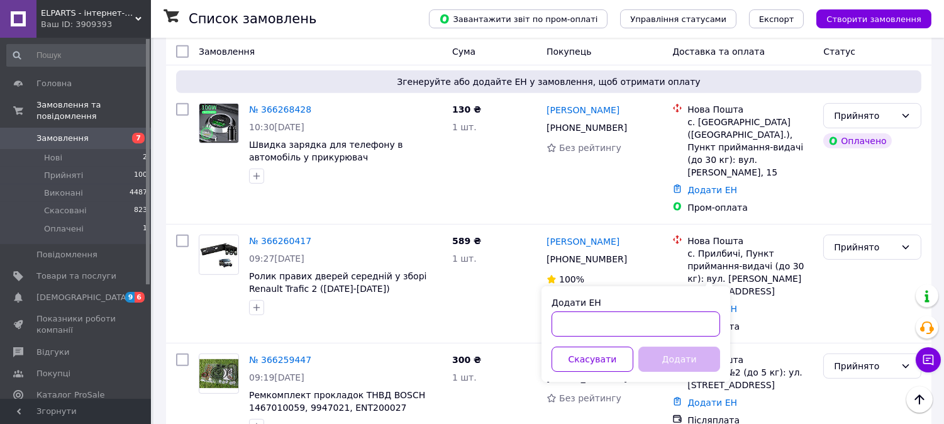
click at [664, 322] on input "Додати ЕН" at bounding box center [635, 323] width 168 height 25
paste input "20451269151264"
type input "20451269151264"
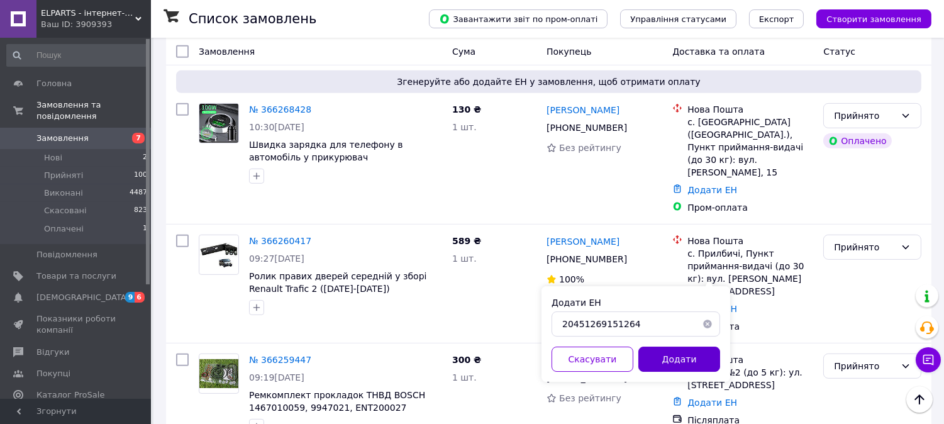
click at [674, 353] on button "Додати" at bounding box center [679, 358] width 82 height 25
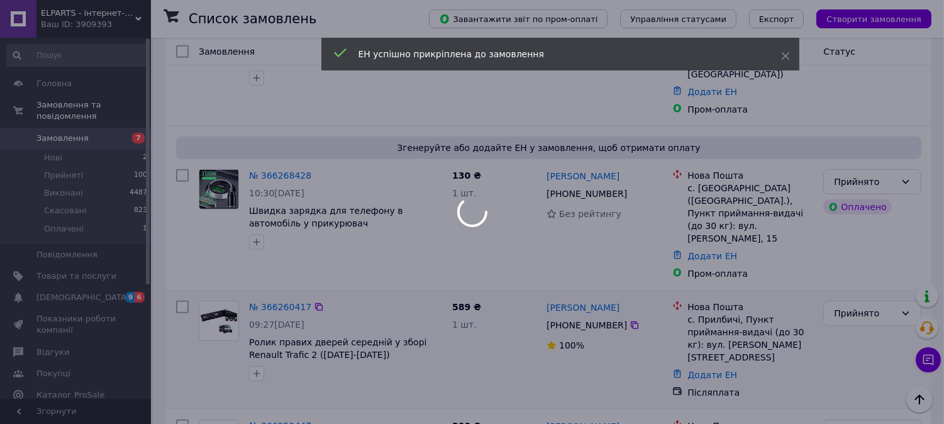
scroll to position [1047, 0]
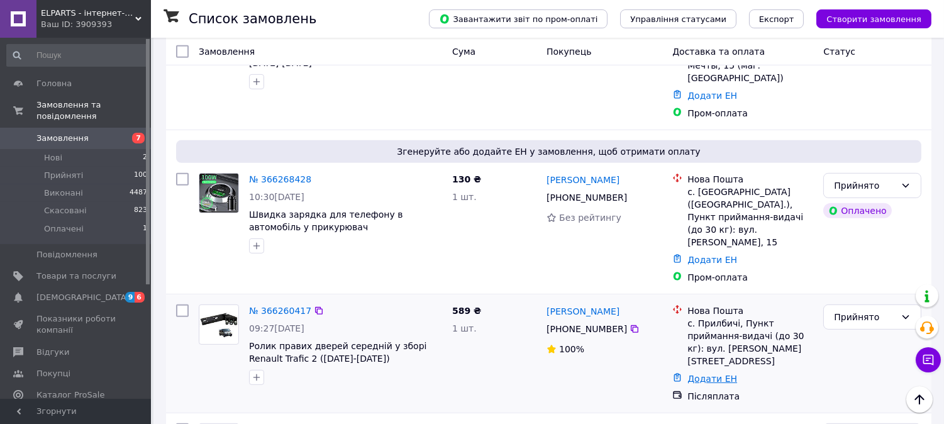
click at [713, 373] on link "Додати ЕН" at bounding box center [712, 378] width 50 height 10
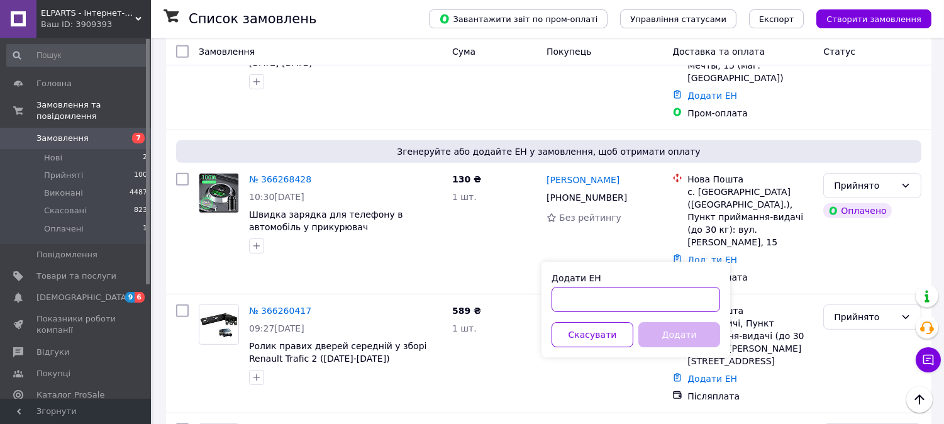
click at [634, 298] on input "Додати ЕН" at bounding box center [635, 299] width 168 height 25
paste input "20451269151706"
type input "20451269151706"
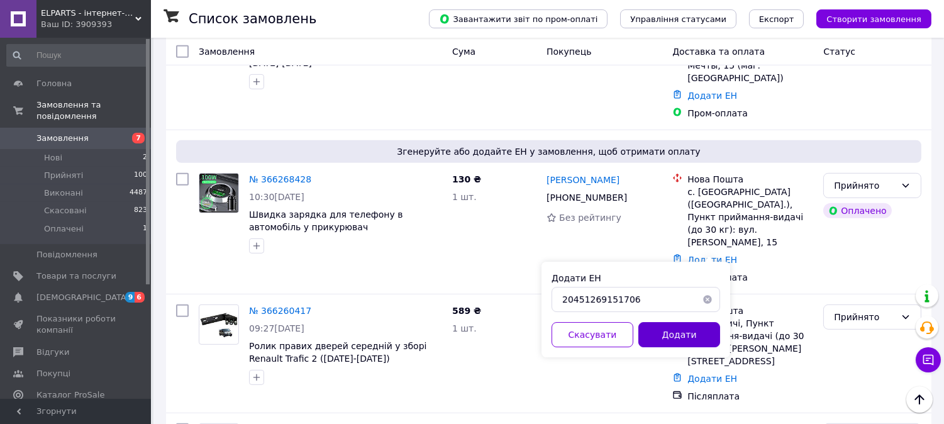
click at [669, 334] on button "Додати" at bounding box center [679, 334] width 82 height 25
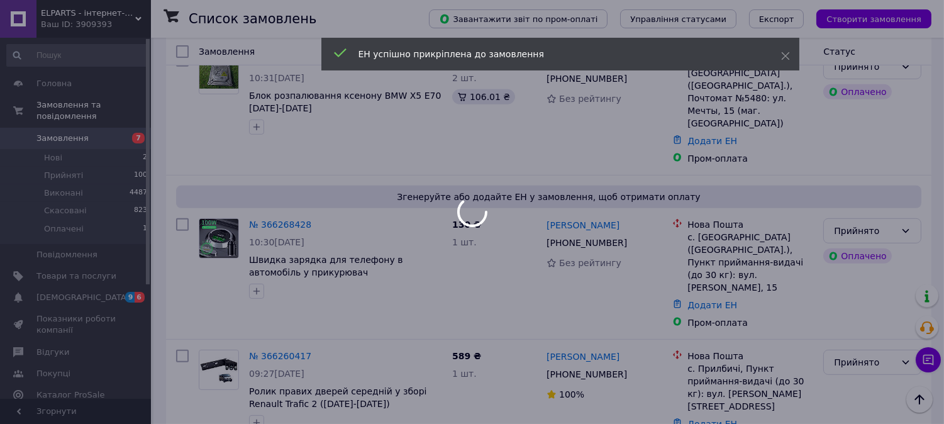
scroll to position [978, 0]
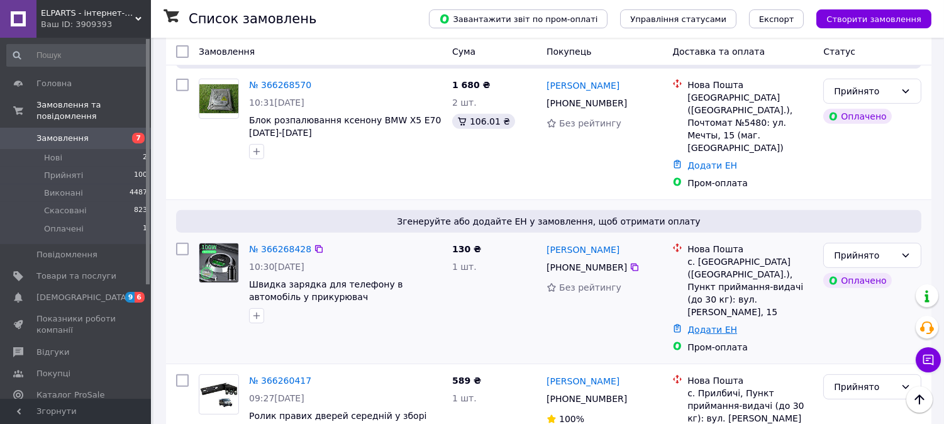
click at [708, 324] on link "Додати ЕН" at bounding box center [712, 329] width 50 height 10
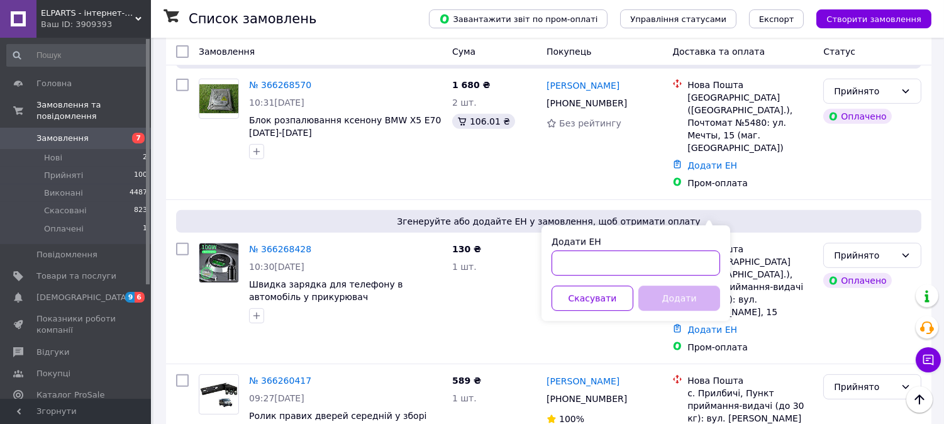
drag, startPoint x: 668, startPoint y: 263, endPoint x: 666, endPoint y: 270, distance: 7.8
click at [666, 270] on input "Додати ЕН" at bounding box center [635, 262] width 168 height 25
paste input "20451269152073"
type input "20451269152073"
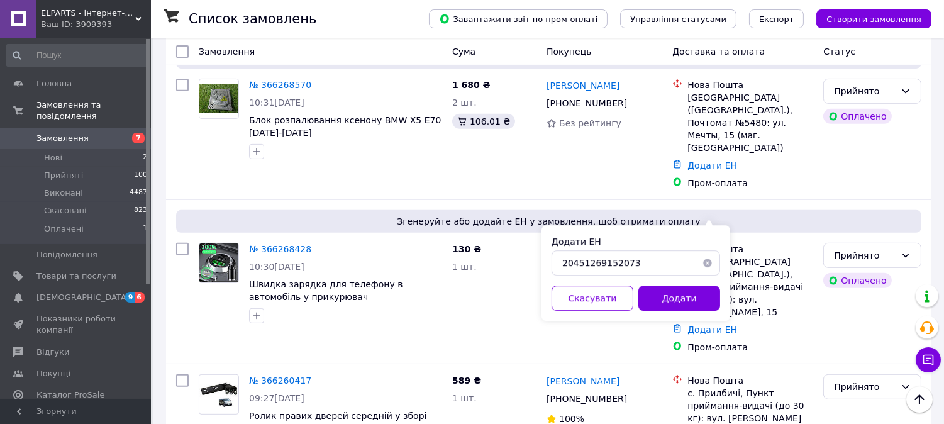
click at [688, 294] on button "Додати" at bounding box center [679, 297] width 82 height 25
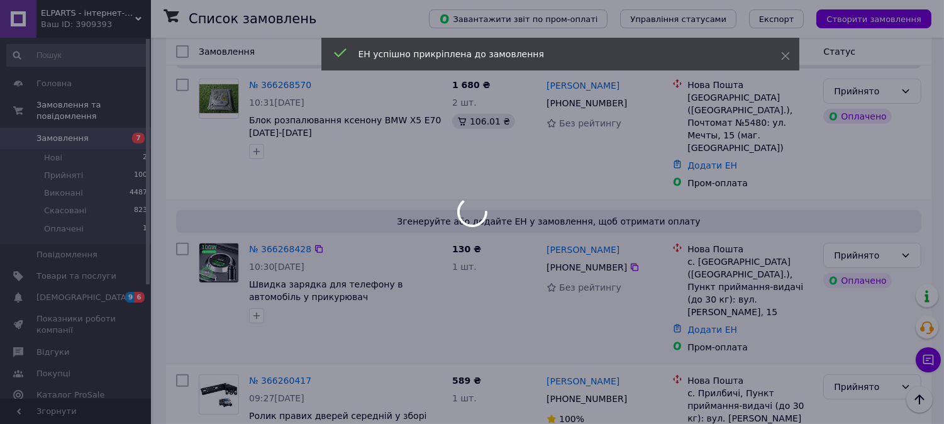
scroll to position [908, 0]
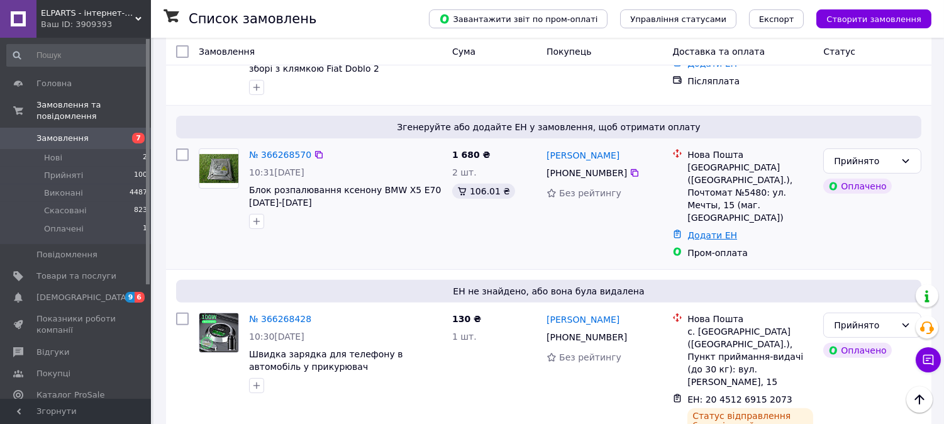
click at [722, 230] on link "Додати ЕН" at bounding box center [712, 235] width 50 height 10
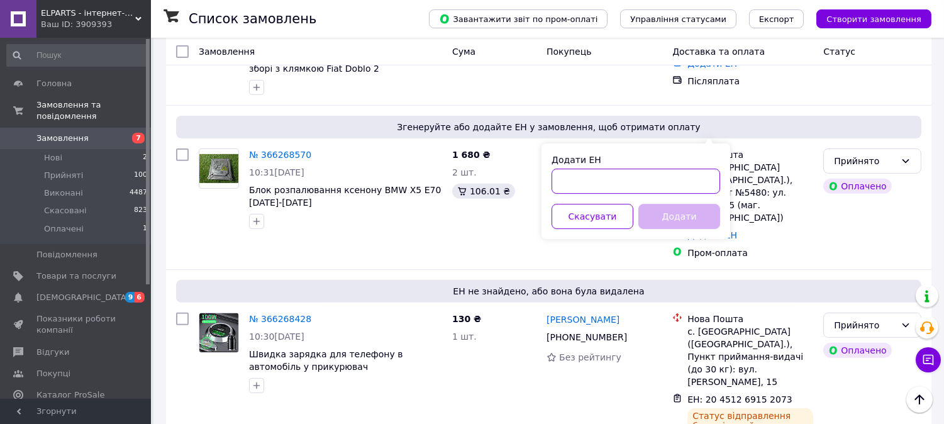
click at [682, 184] on input "Додати ЕН" at bounding box center [635, 180] width 168 height 25
paste input "20451269152486"
type input "20451269152486"
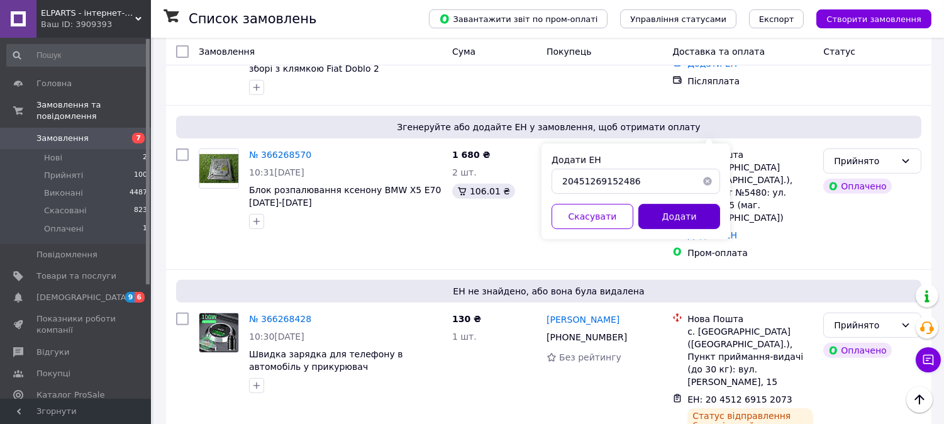
click at [681, 228] on button "Додати" at bounding box center [679, 216] width 82 height 25
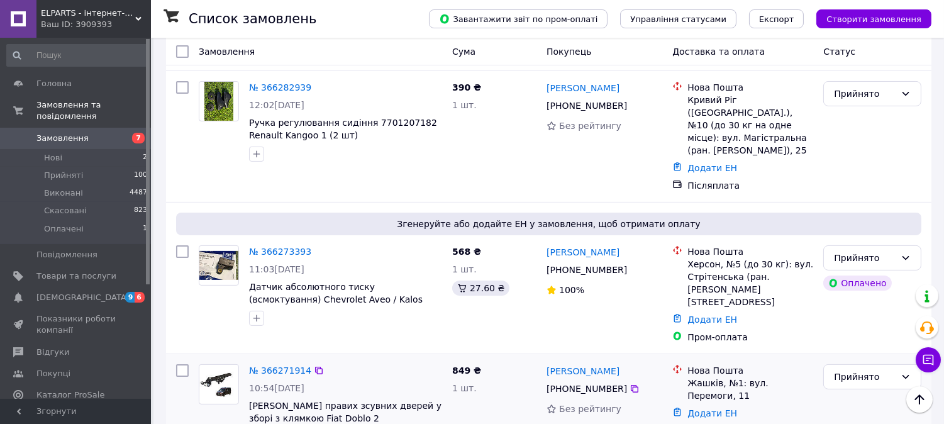
scroll to position [629, 0]
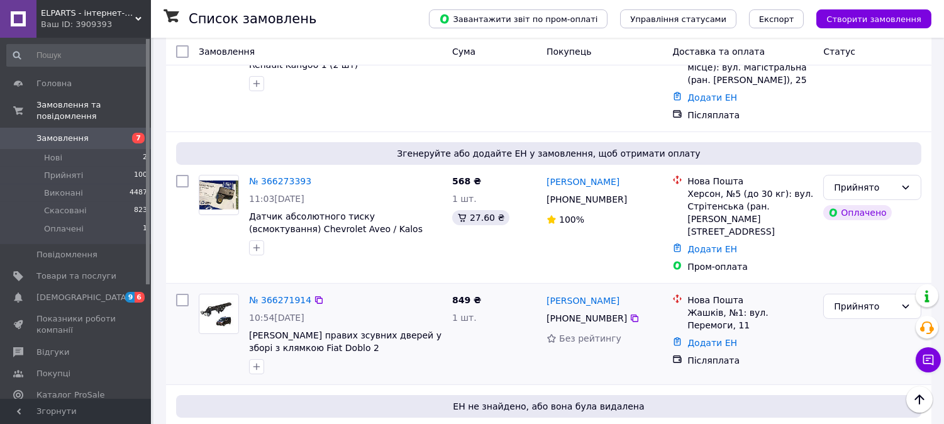
drag, startPoint x: 692, startPoint y: 255, endPoint x: 698, endPoint y: 261, distance: 8.5
click at [692, 338] on link "Додати ЕН" at bounding box center [712, 343] width 50 height 10
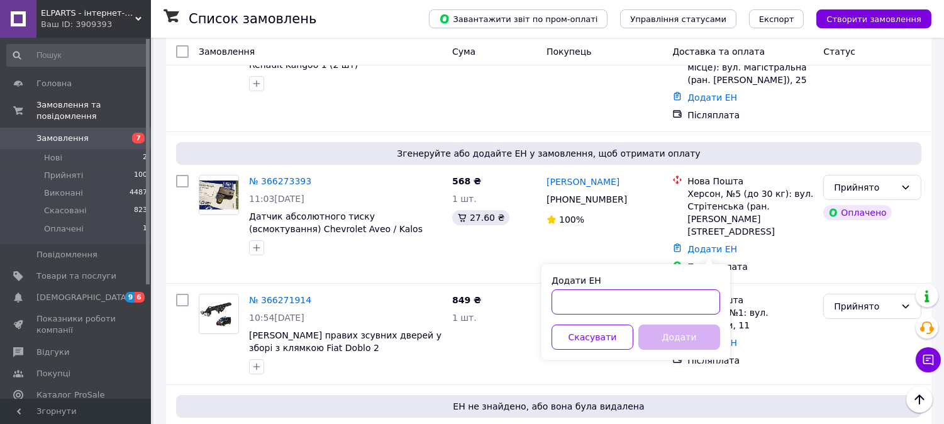
click at [695, 296] on input "Додати ЕН" at bounding box center [635, 301] width 168 height 25
paste input "20451269152815"
type input "20451269152815"
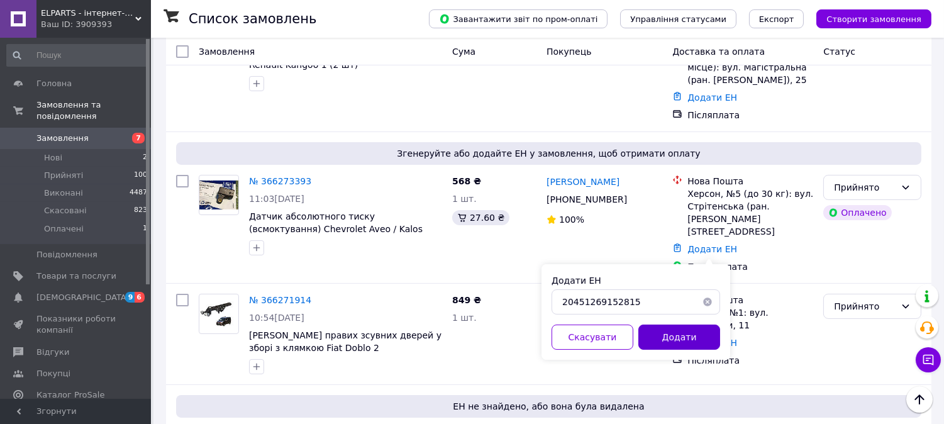
click at [687, 333] on button "Додати" at bounding box center [679, 336] width 82 height 25
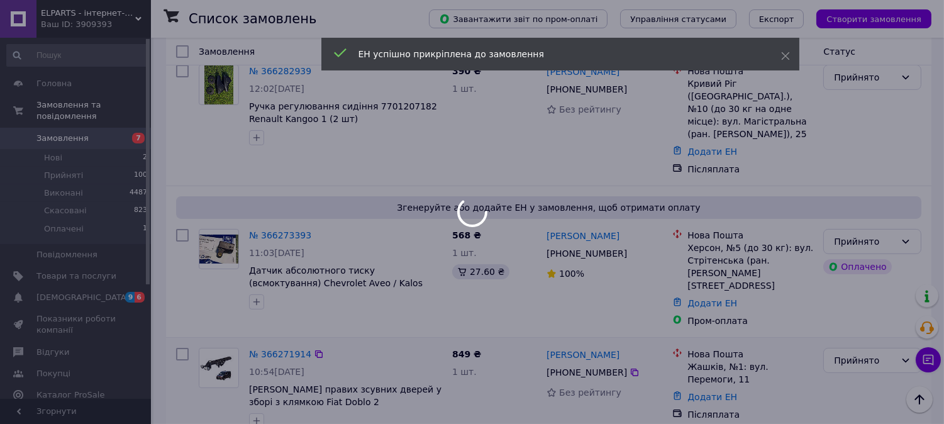
scroll to position [558, 0]
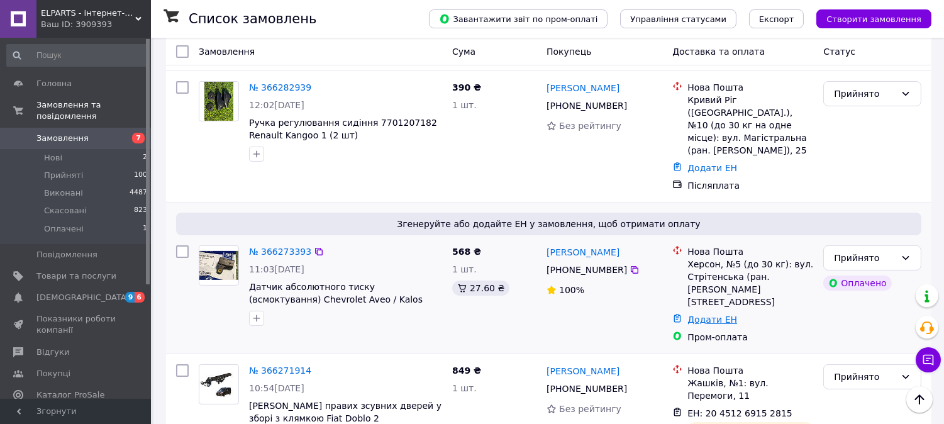
click at [699, 314] on link "Додати ЕН" at bounding box center [712, 319] width 50 height 10
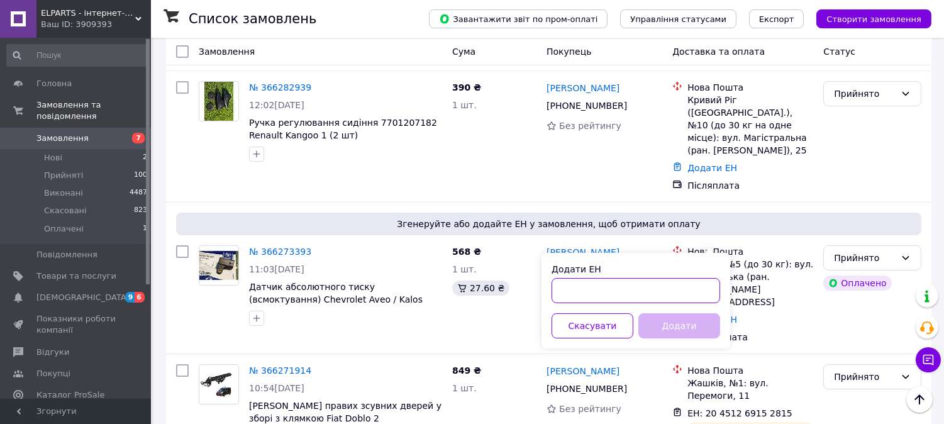
click at [682, 287] on input "Додати ЕН" at bounding box center [635, 290] width 168 height 25
paste input "20451269153297"
type input "20451269153297"
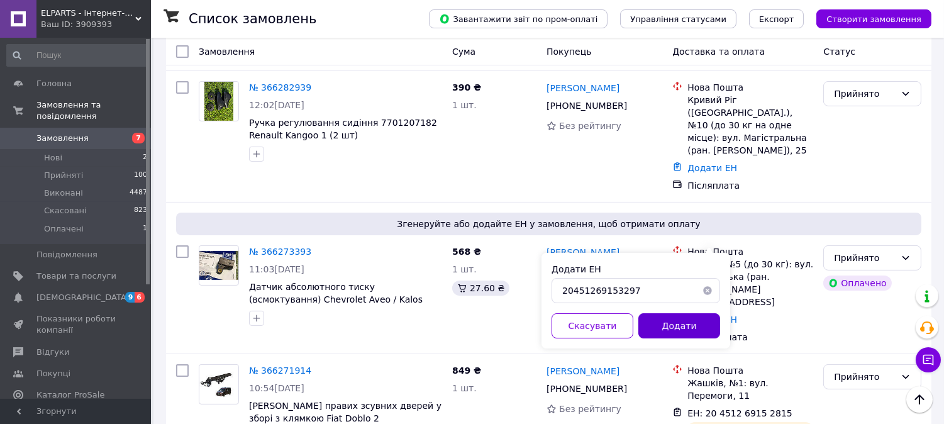
click at [702, 324] on button "Додати" at bounding box center [679, 325] width 82 height 25
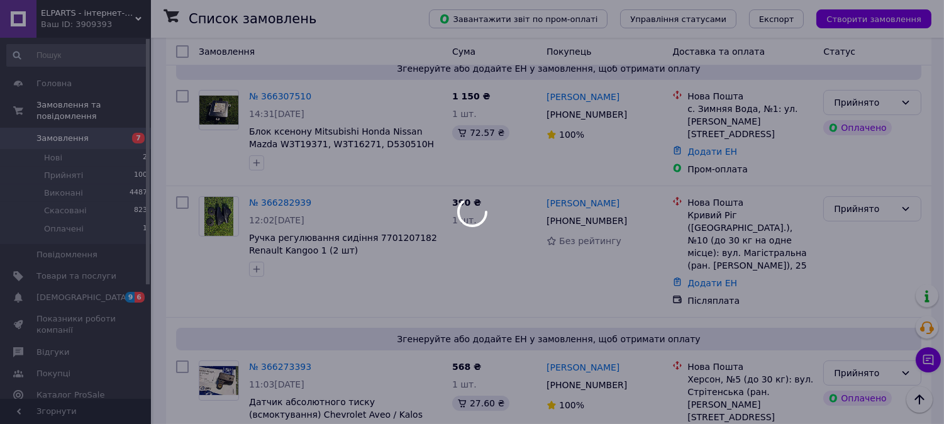
scroll to position [419, 0]
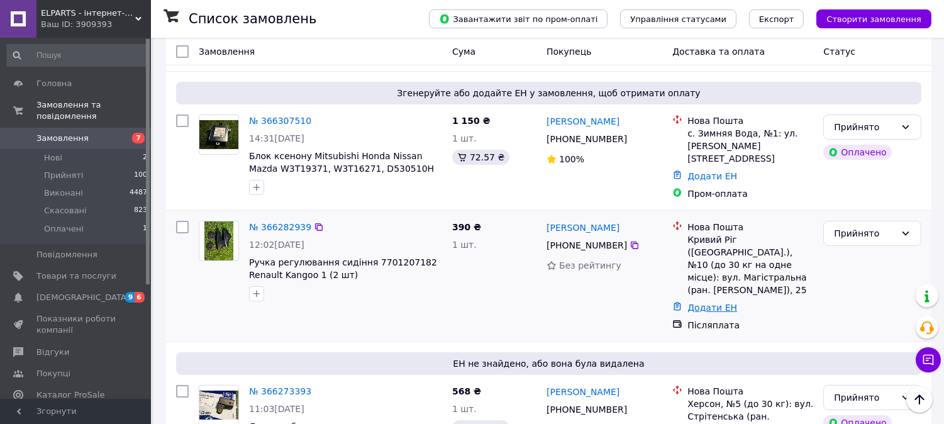
click at [705, 302] on link "Додати ЕН" at bounding box center [712, 307] width 50 height 10
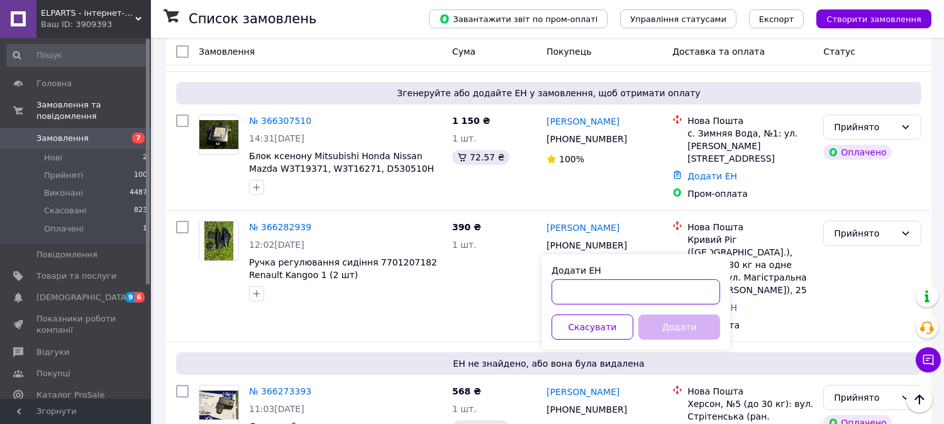
click at [677, 287] on input "Додати ЕН" at bounding box center [635, 291] width 168 height 25
paste input "20451269153657"
type input "20451269153657"
click at [684, 323] on button "Додати" at bounding box center [679, 326] width 82 height 25
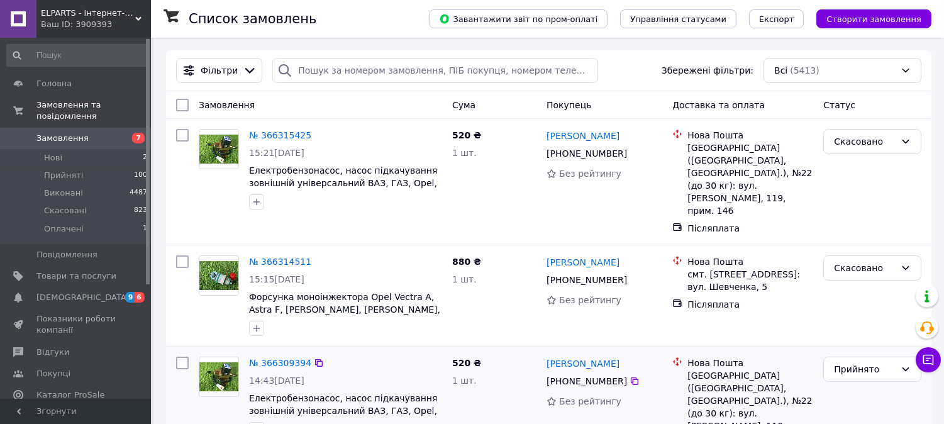
scroll to position [70, 0]
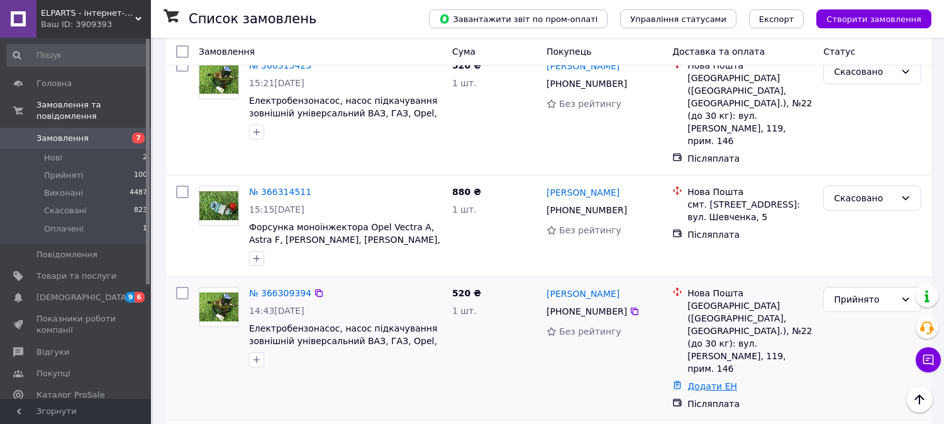
click at [704, 381] on link "Додати ЕН" at bounding box center [712, 386] width 50 height 10
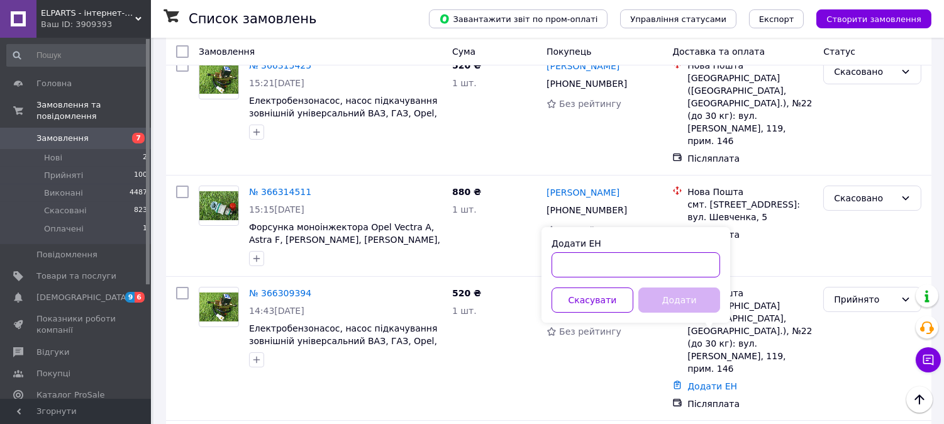
click at [654, 267] on input "Додати ЕН" at bounding box center [635, 264] width 168 height 25
paste input "20451269154766"
type input "20451269154766"
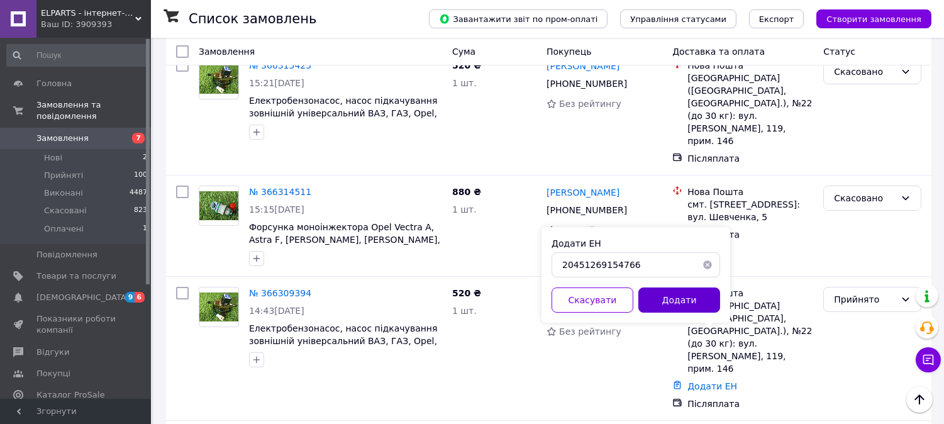
click at [671, 304] on button "Додати" at bounding box center [679, 299] width 82 height 25
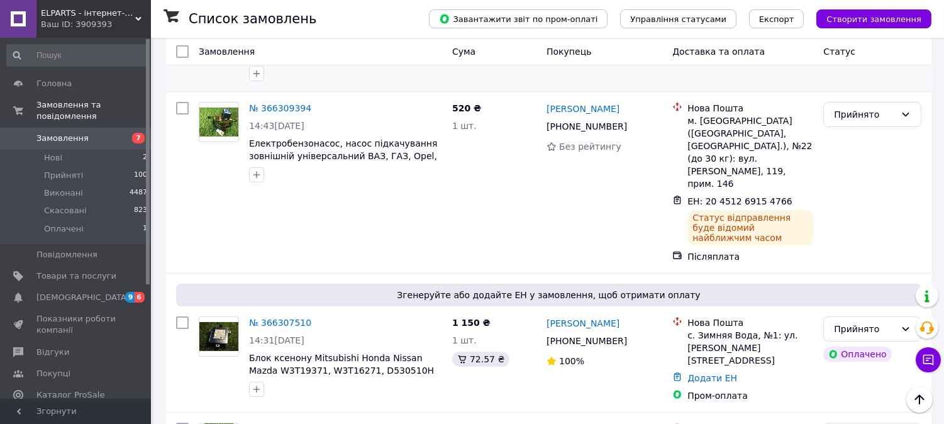
scroll to position [279, 0]
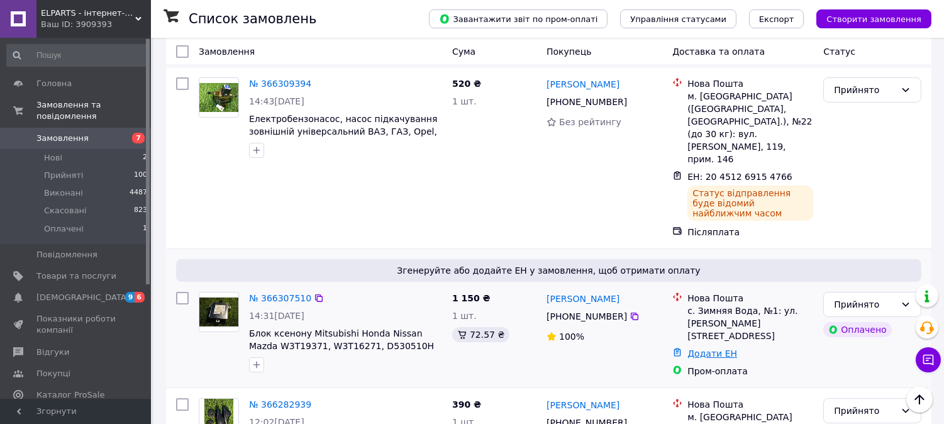
click at [715, 348] on link "Додати ЕН" at bounding box center [712, 353] width 50 height 10
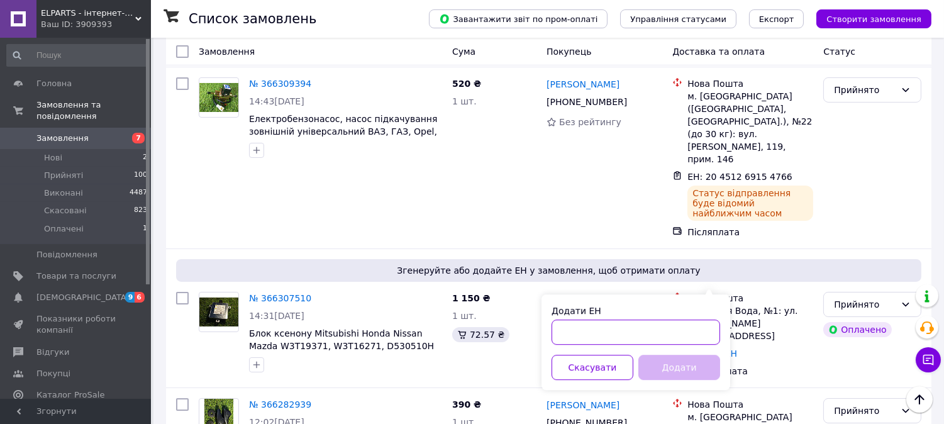
click at [684, 325] on input "Додати ЕН" at bounding box center [635, 331] width 168 height 25
paste input "20451269154304"
type input "20451269154304"
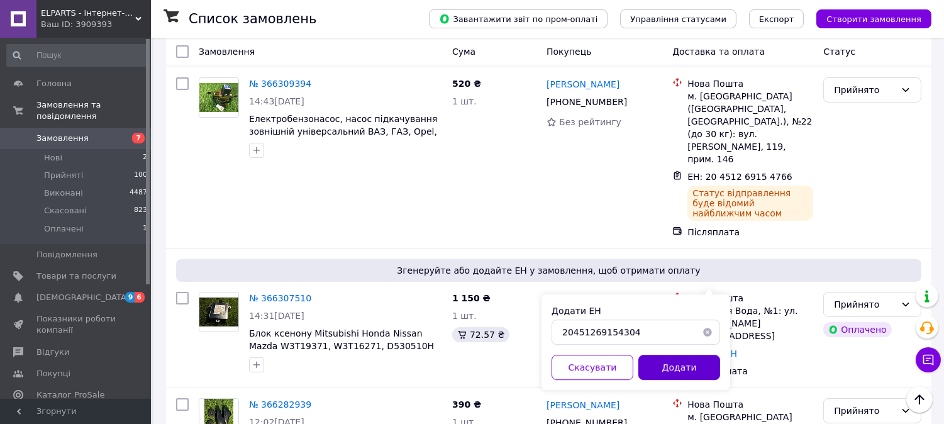
click at [680, 362] on button "Додати" at bounding box center [679, 367] width 82 height 25
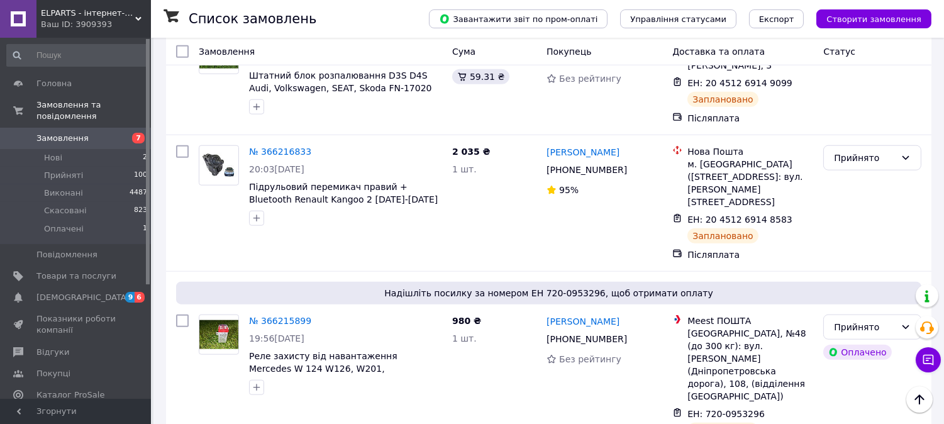
scroll to position [2325, 0]
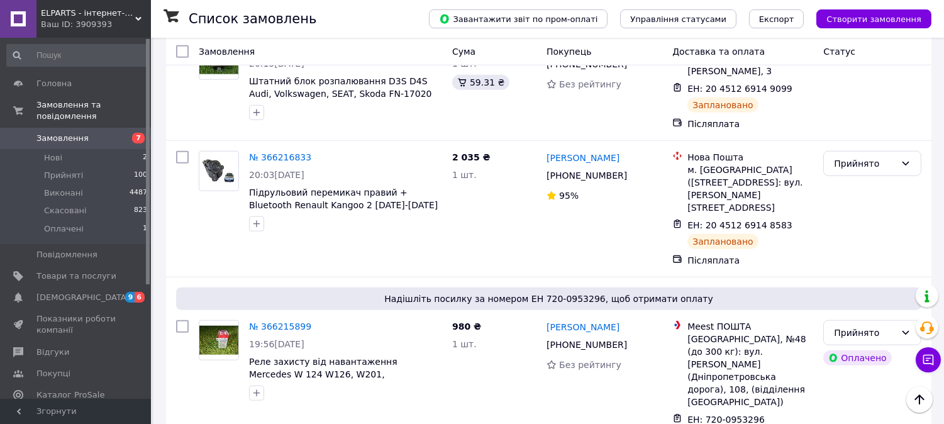
drag, startPoint x: 241, startPoint y: 292, endPoint x: 308, endPoint y: 286, distance: 67.6
drag, startPoint x: 246, startPoint y: 293, endPoint x: 333, endPoint y: 290, distance: 87.4
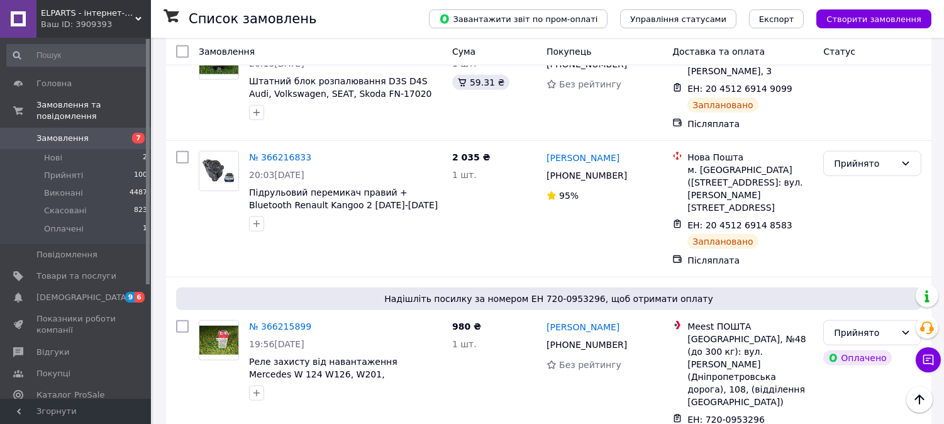
copy span "Реле тягне CH-PR106"
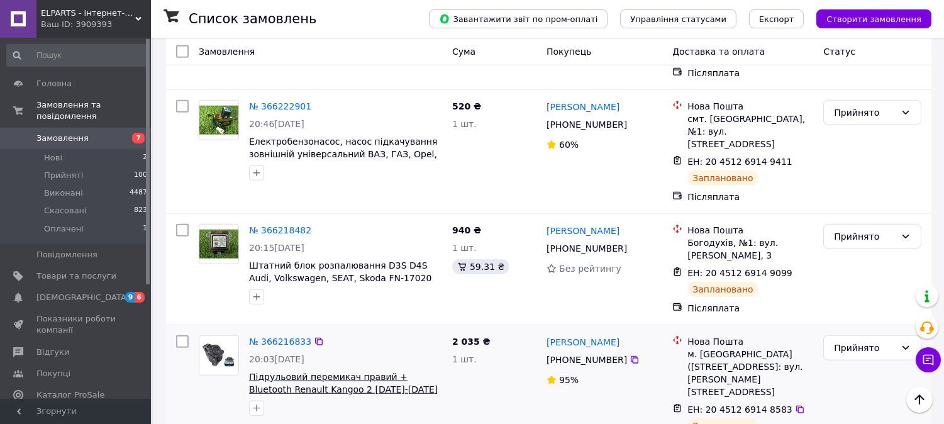
scroll to position [2115, 0]
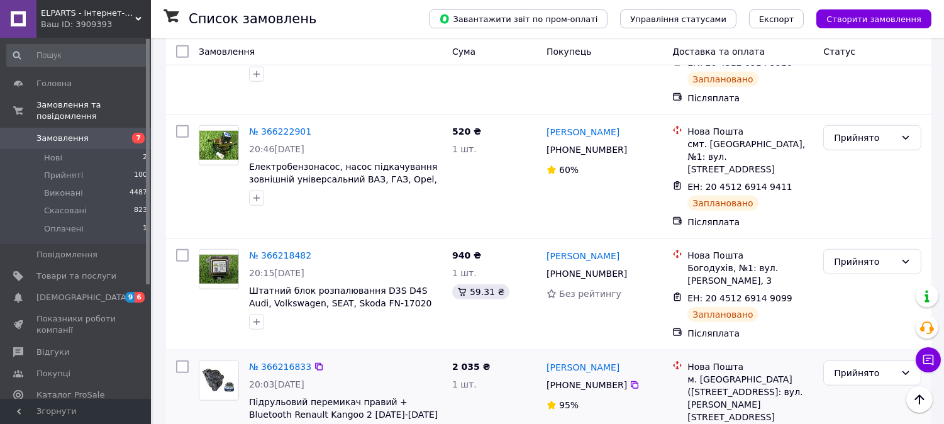
drag, startPoint x: 422, startPoint y: 223, endPoint x: 368, endPoint y: 223, distance: 53.4
click at [368, 395] on span "Підрульовий перемикач правий + Bluetooth Renault Kangoo 2 [DATE]-[DATE] (820159…" at bounding box center [345, 407] width 193 height 25
copy span "8201590631)"
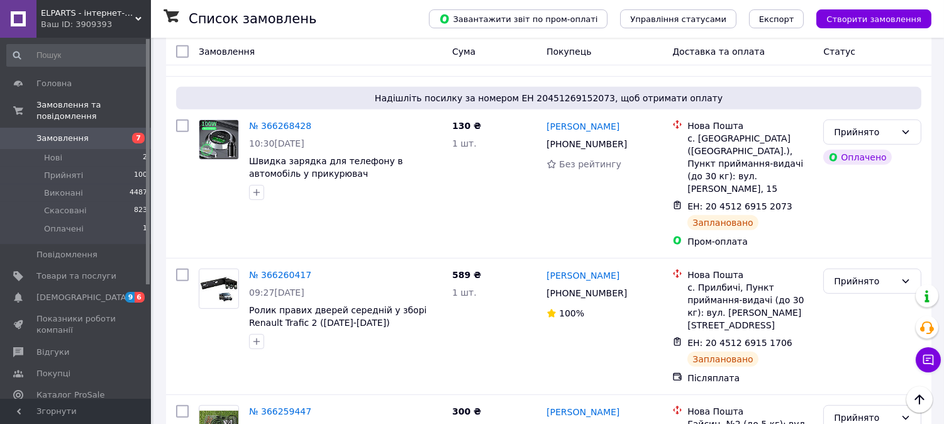
scroll to position [1208, 0]
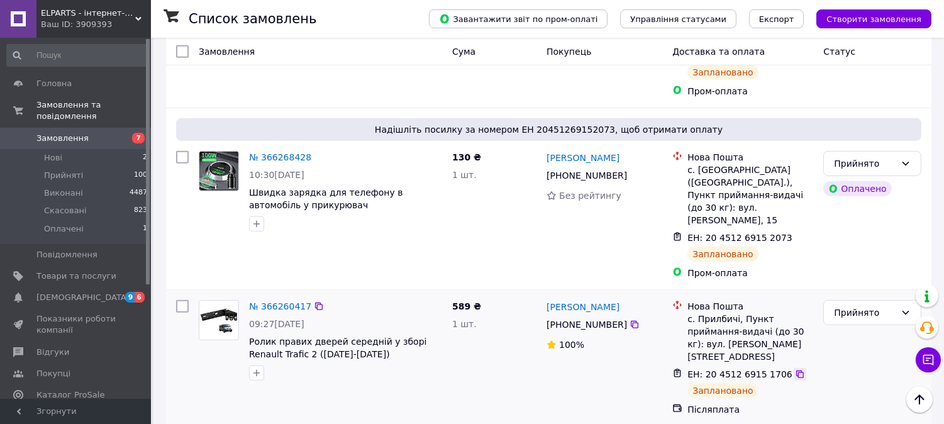
click at [795, 369] on icon at bounding box center [800, 374] width 10 height 10
drag, startPoint x: 404, startPoint y: 212, endPoint x: 331, endPoint y: 212, distance: 72.3
click at [331, 335] on span "Ролик правих дверей середній у зборі Renault Trafic 2 ([DATE]-[DATE]) (77003123…" at bounding box center [345, 347] width 193 height 25
copy span "7700312372ALL)."
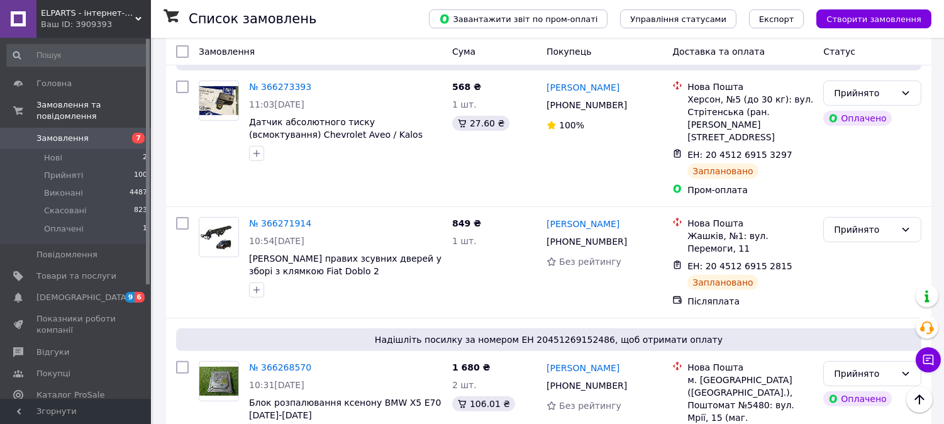
scroll to position [719, 0]
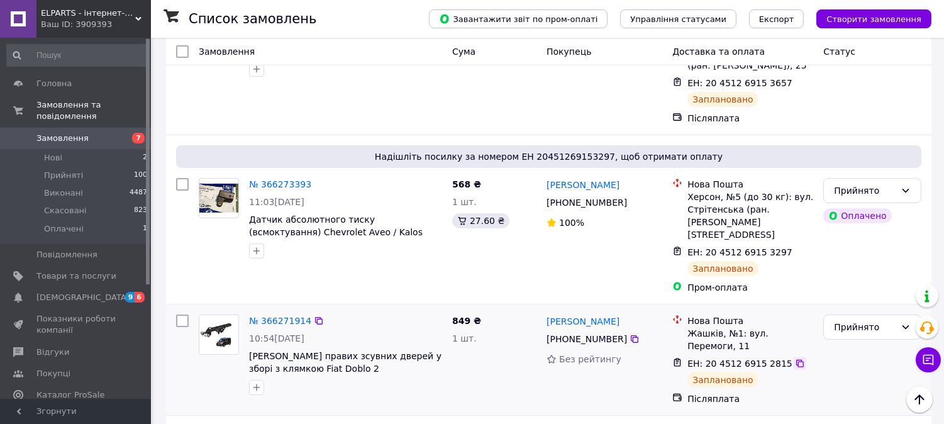
click at [795, 358] on icon at bounding box center [800, 363] width 10 height 10
drag, startPoint x: 416, startPoint y: 275, endPoint x: 342, endPoint y: 271, distance: 73.6
click at [342, 350] on span "[PERSON_NAME] правих зсувних дверей у зборі з клямкою Fiat Doblo 2 (518157893A0…" at bounding box center [345, 362] width 193 height 25
copy span "518157893A033) 2005-"
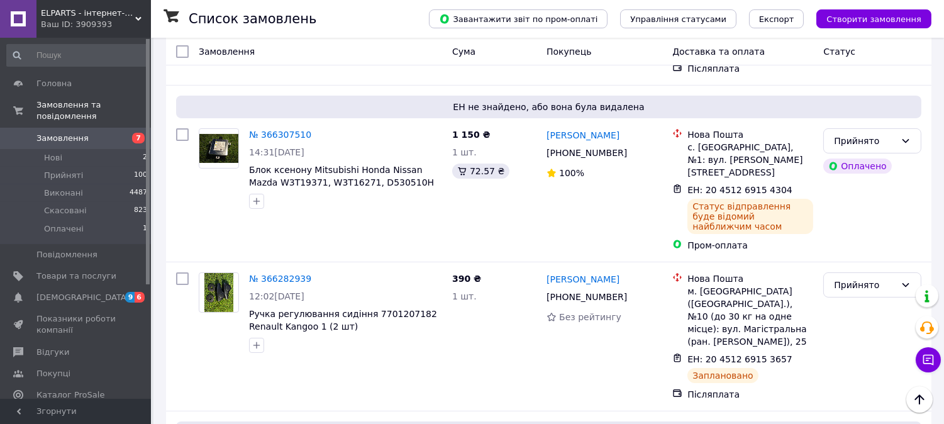
scroll to position [439, 0]
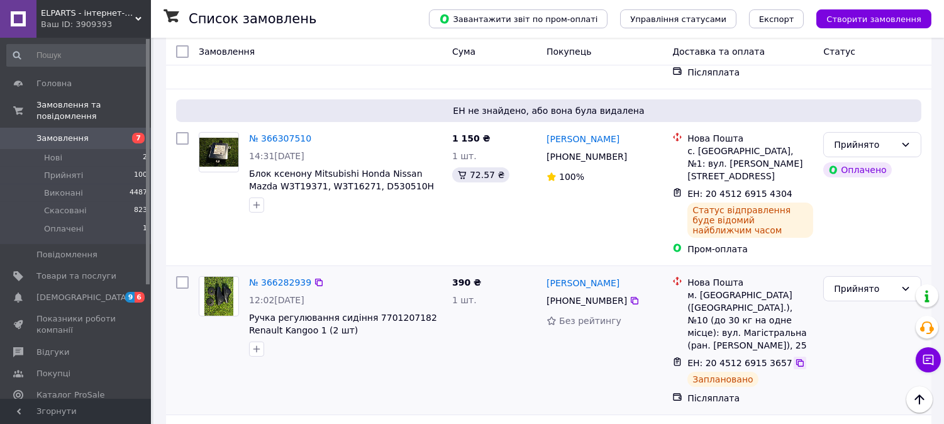
click at [795, 358] on icon at bounding box center [800, 363] width 10 height 10
drag, startPoint x: 451, startPoint y: 234, endPoint x: 362, endPoint y: 230, distance: 88.7
click at [362, 271] on div "№ 366282939 12:02, 12.10.2025 Ручка регулювання сидіння 7701207182 Renault Kang…" at bounding box center [548, 340] width 755 height 138
click at [365, 339] on div at bounding box center [345, 349] width 198 height 20
click at [371, 339] on div at bounding box center [345, 349] width 198 height 20
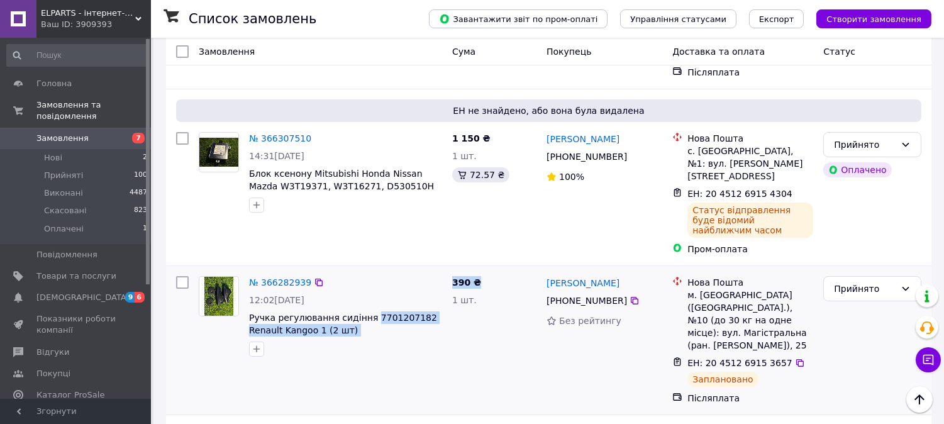
click at [371, 339] on div at bounding box center [345, 349] width 198 height 20
click at [366, 339] on div at bounding box center [345, 349] width 198 height 20
drag, startPoint x: 361, startPoint y: 241, endPoint x: 365, endPoint y: 235, distance: 7.3
click at [365, 311] on span "Ручка регулювання сидіння 7701207182 Renault Kangoo 1 (2 шт)" at bounding box center [345, 323] width 193 height 25
copy span "7701207182 Renault Kangoo 1 (2 шт)"
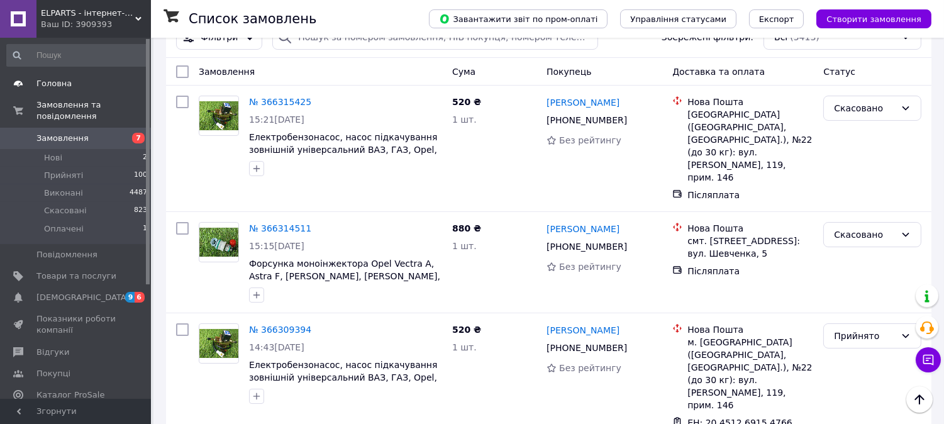
scroll to position [0, 0]
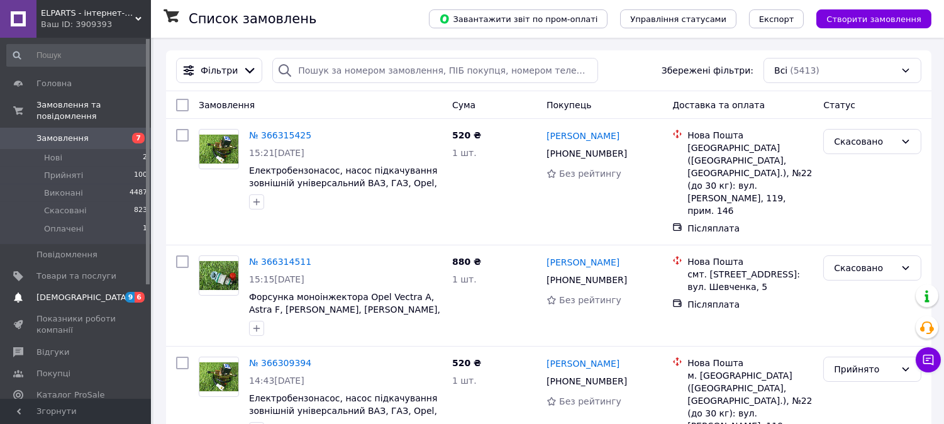
click at [68, 292] on span "[DEMOGRAPHIC_DATA]" at bounding box center [82, 297] width 93 height 11
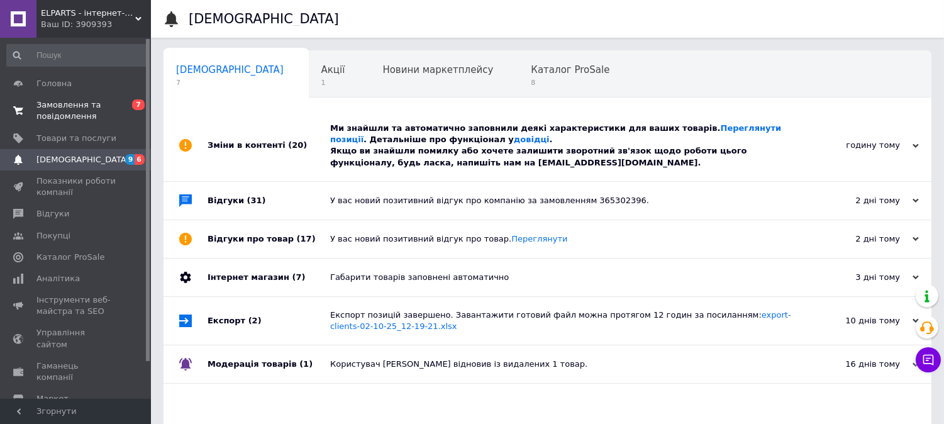
click at [84, 104] on span "Замовлення та повідомлення" at bounding box center [76, 110] width 80 height 23
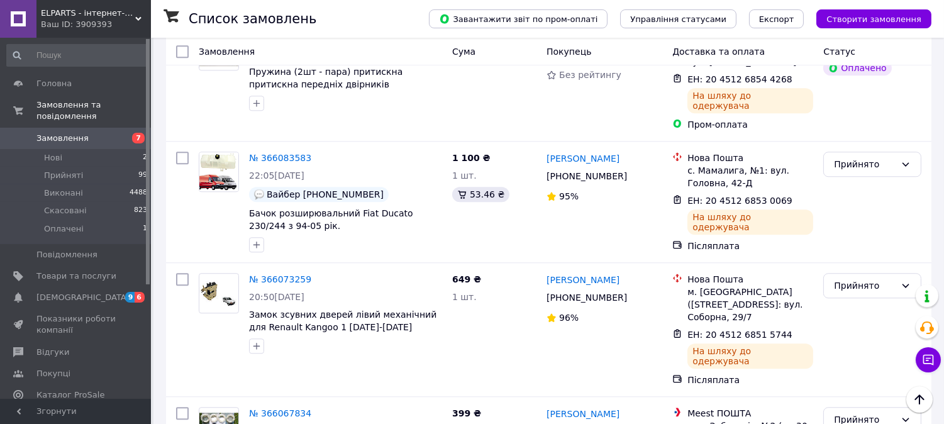
scroll to position [5867, 0]
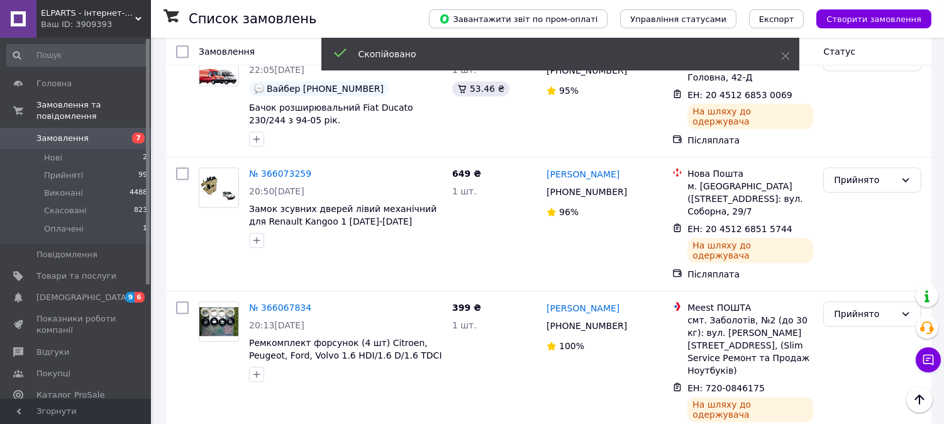
scroll to position [5937, 0]
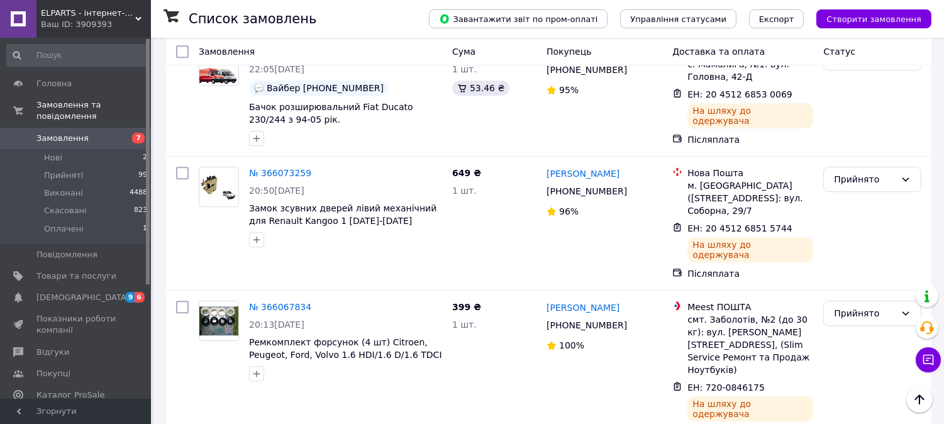
drag, startPoint x: 407, startPoint y: 212, endPoint x: 378, endPoint y: 212, distance: 28.9
copy span "256523"
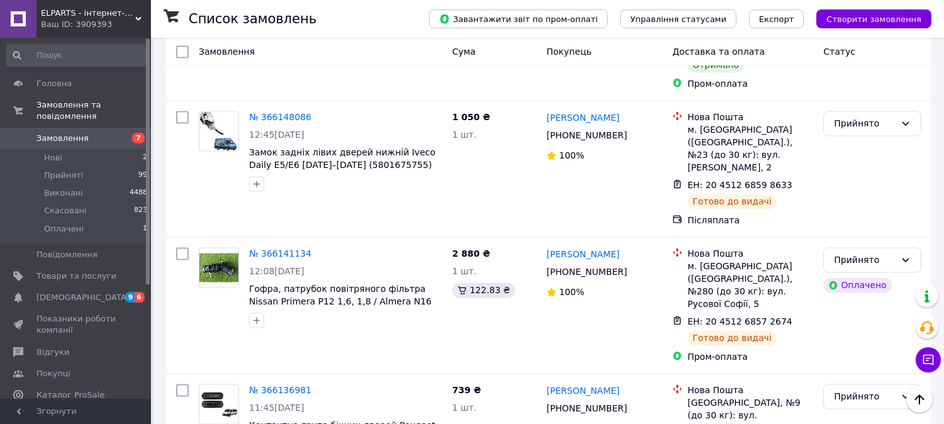
scroll to position [4330, 0]
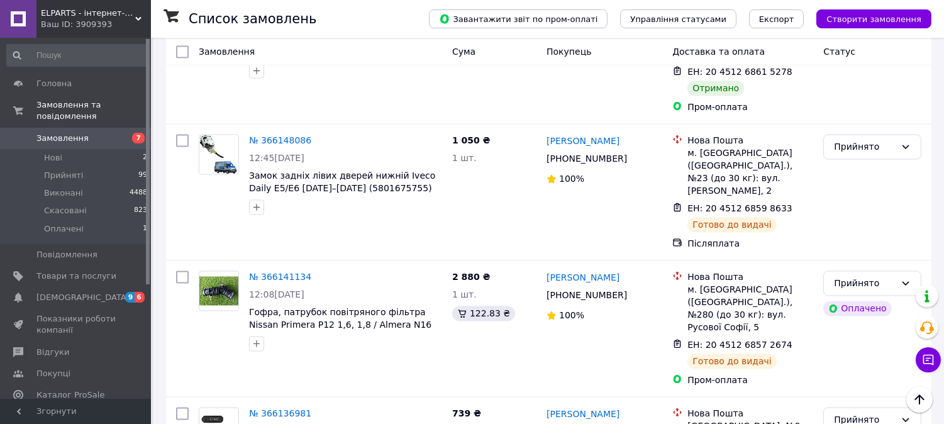
drag, startPoint x: 372, startPoint y: 229, endPoint x: 322, endPoint y: 226, distance: 49.8
copy span "7701046800"
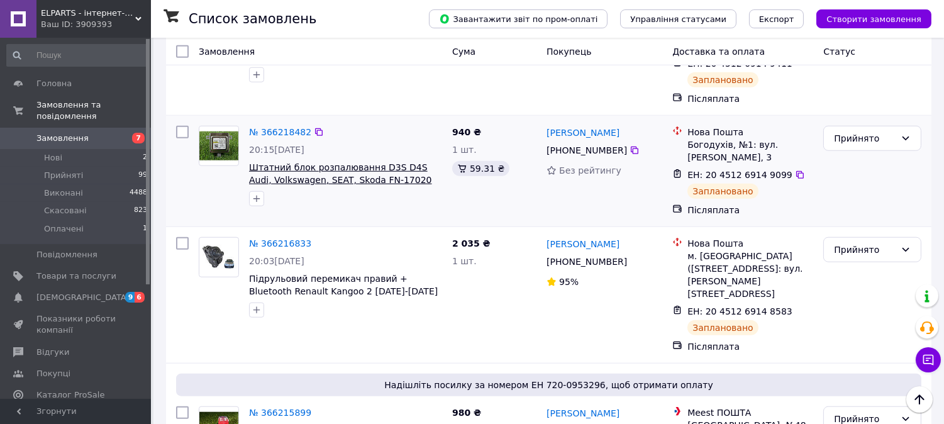
scroll to position [2235, 0]
